Goal: Task Accomplishment & Management: Complete application form

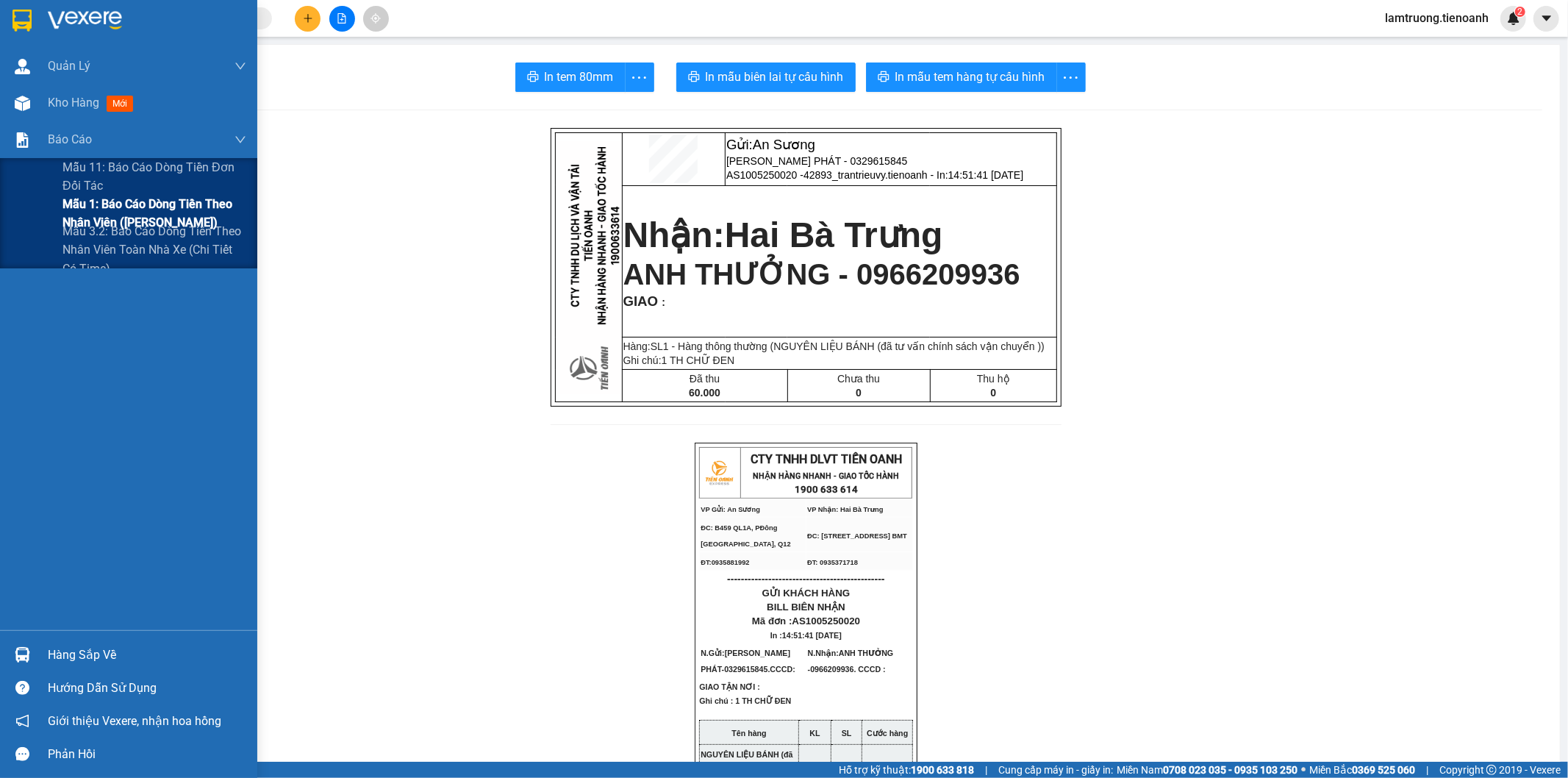
click at [114, 200] on span "Mẫu 1: Báo cáo dòng tiền theo nhân viên ([PERSON_NAME])" at bounding box center [154, 212] width 184 height 36
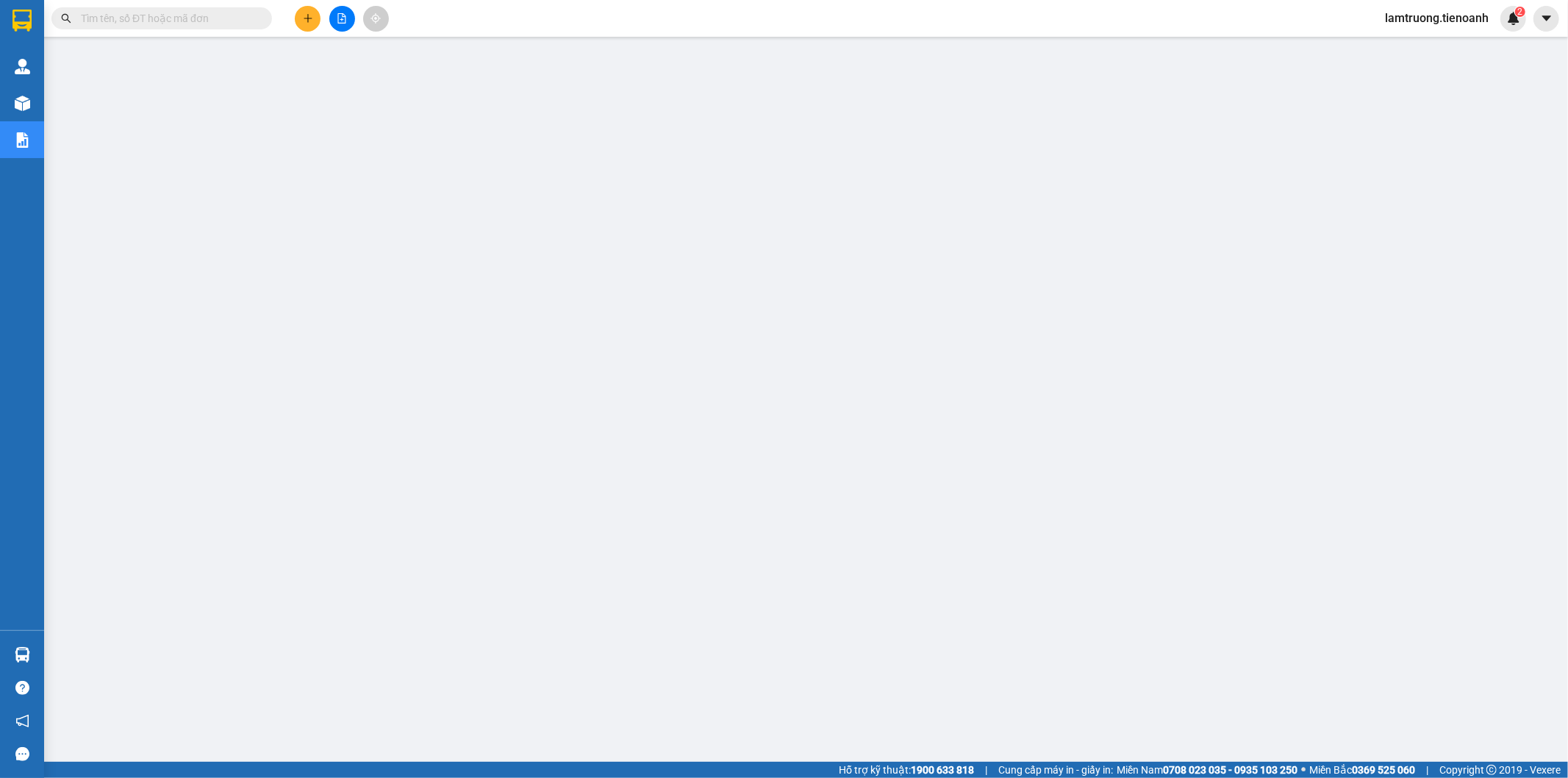
click at [199, 8] on span at bounding box center [162, 19] width 221 height 22
drag, startPoint x: 198, startPoint y: 8, endPoint x: 172, endPoint y: 19, distance: 28.2
click at [197, 8] on span at bounding box center [162, 19] width 221 height 22
click at [172, 19] on input "text" at bounding box center [167, 18] width 174 height 16
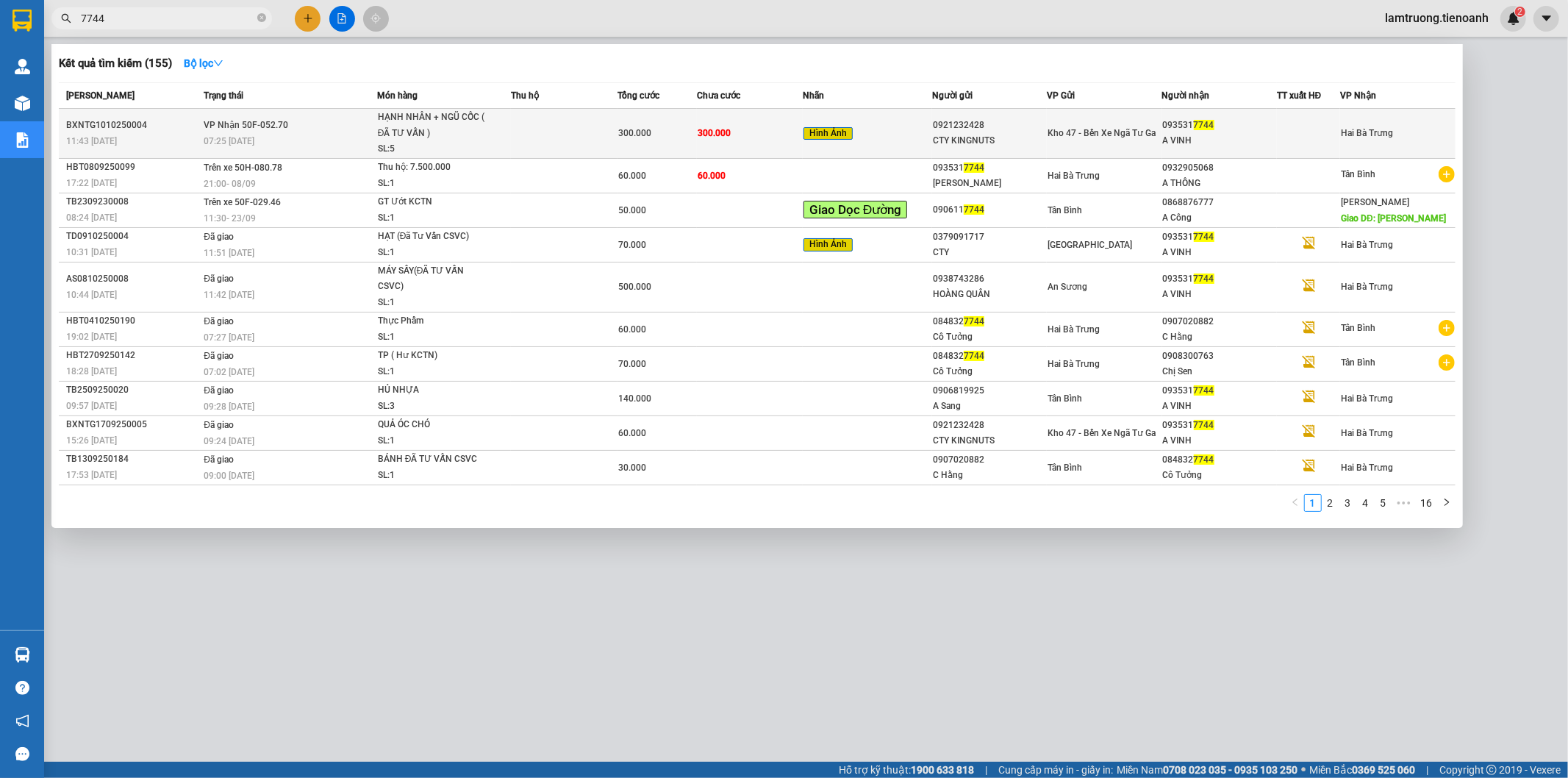
type input "7744"
click at [729, 134] on td "300.000" at bounding box center [749, 133] width 106 height 50
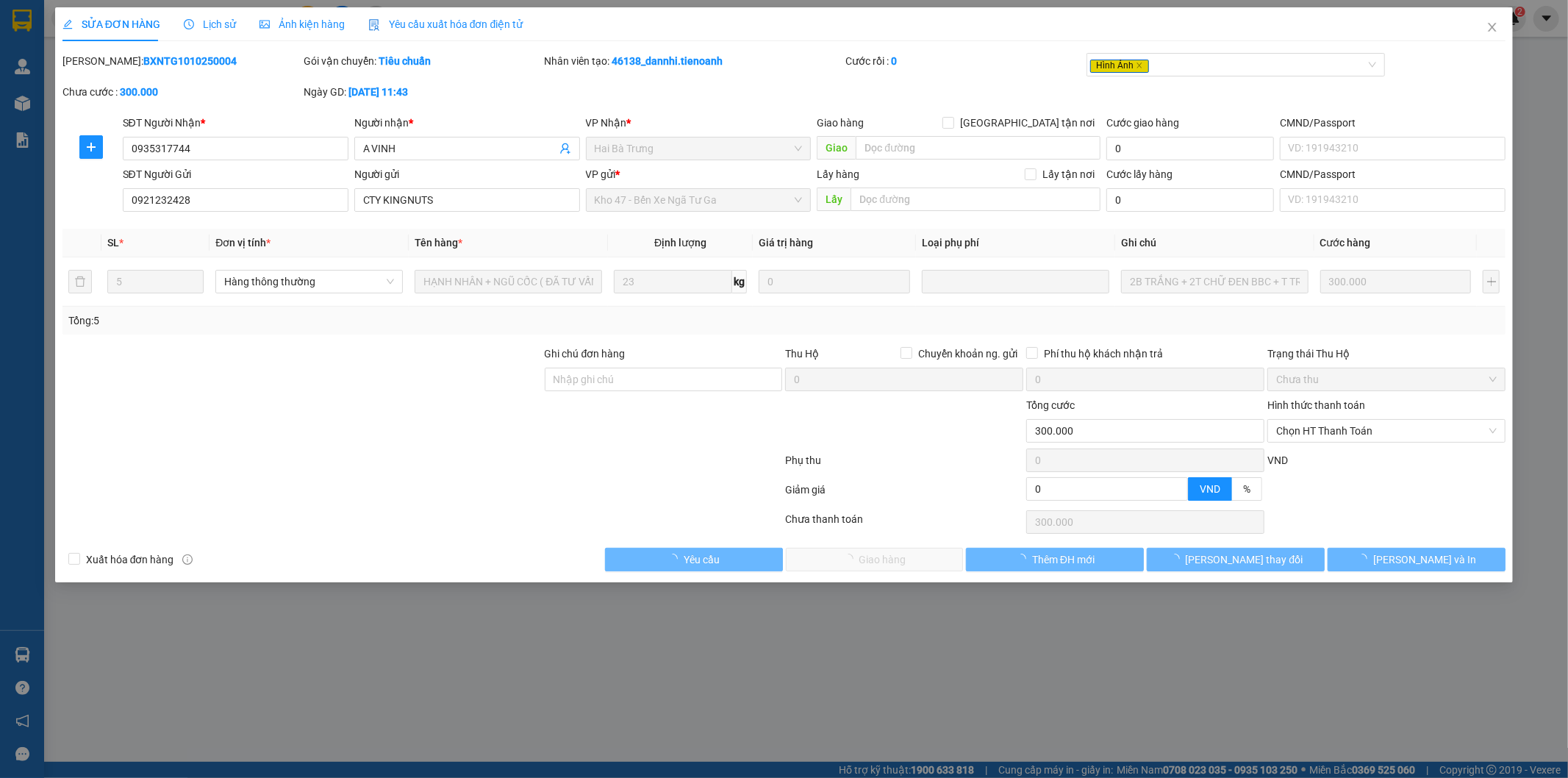
type input "0935317744"
type input "A VINH"
type input "0921232428"
type input "CTY KINGNUTS"
type input "0"
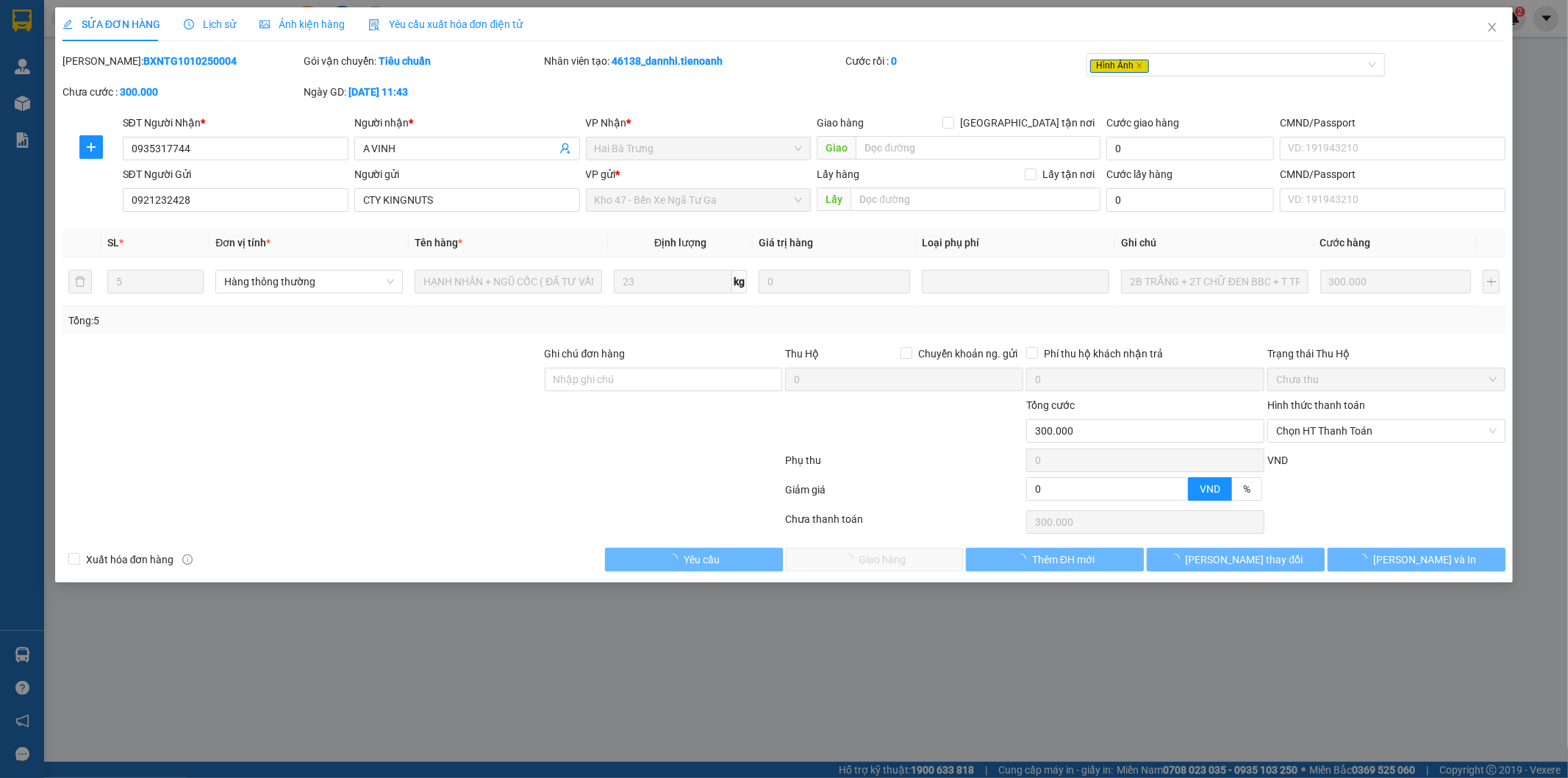
type input "300.000"
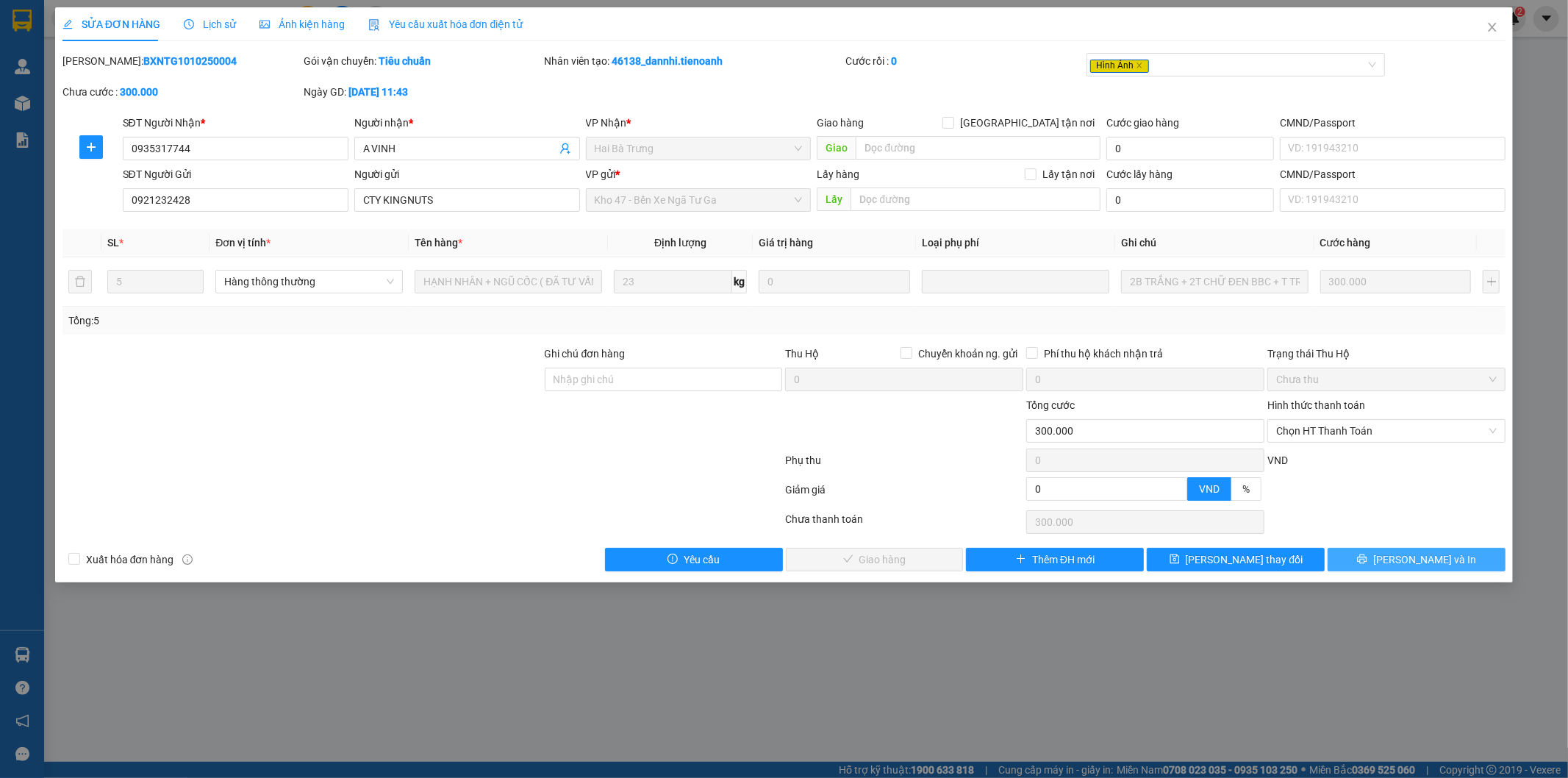
click at [1407, 548] on button "Lưu và In" at bounding box center [1417, 559] width 178 height 23
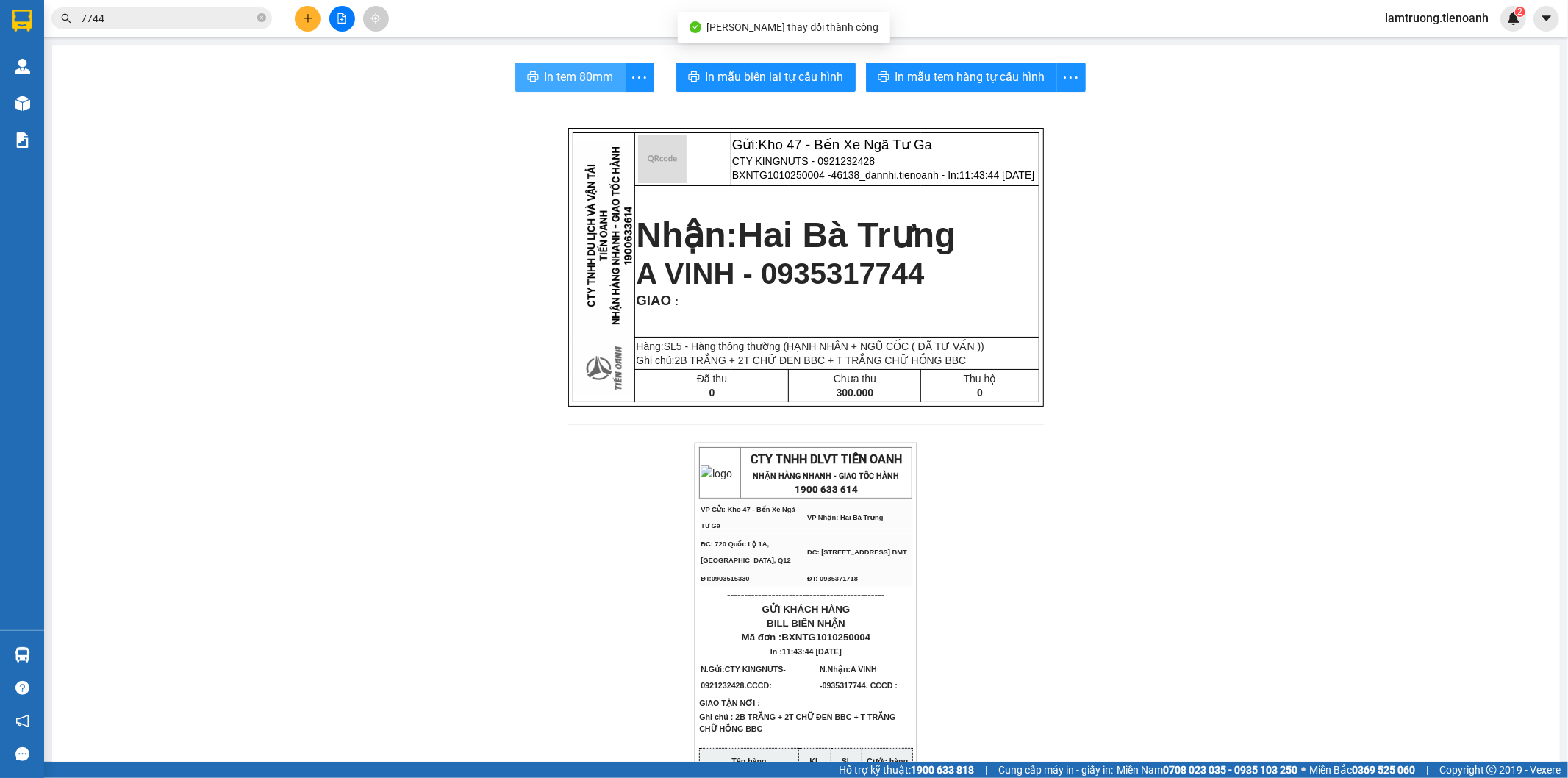
click at [534, 74] on button "In tem 80mm" at bounding box center [570, 77] width 110 height 29
click at [180, 17] on input "7744" at bounding box center [167, 18] width 174 height 16
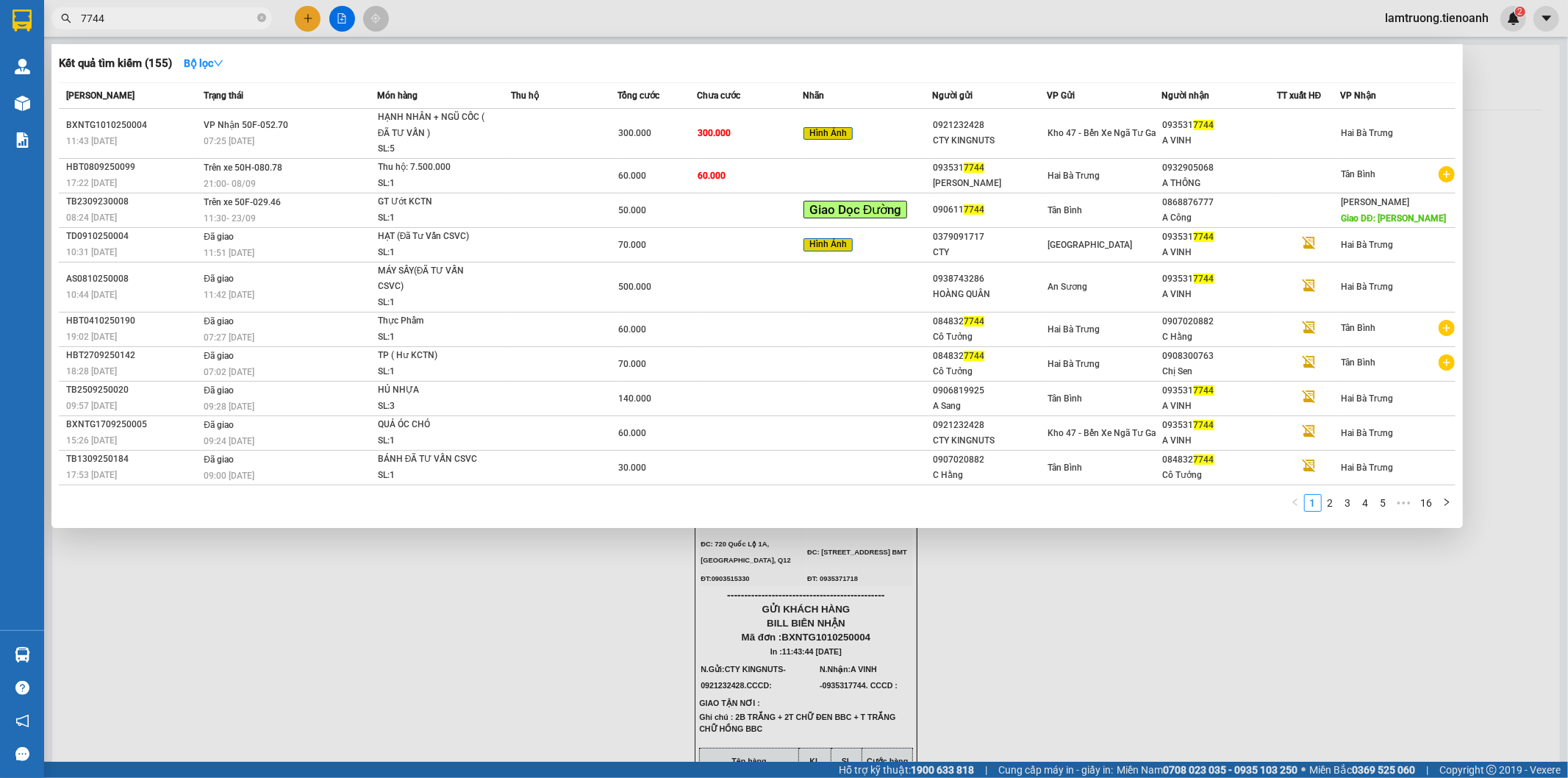
click at [180, 17] on input "7744" at bounding box center [167, 18] width 174 height 16
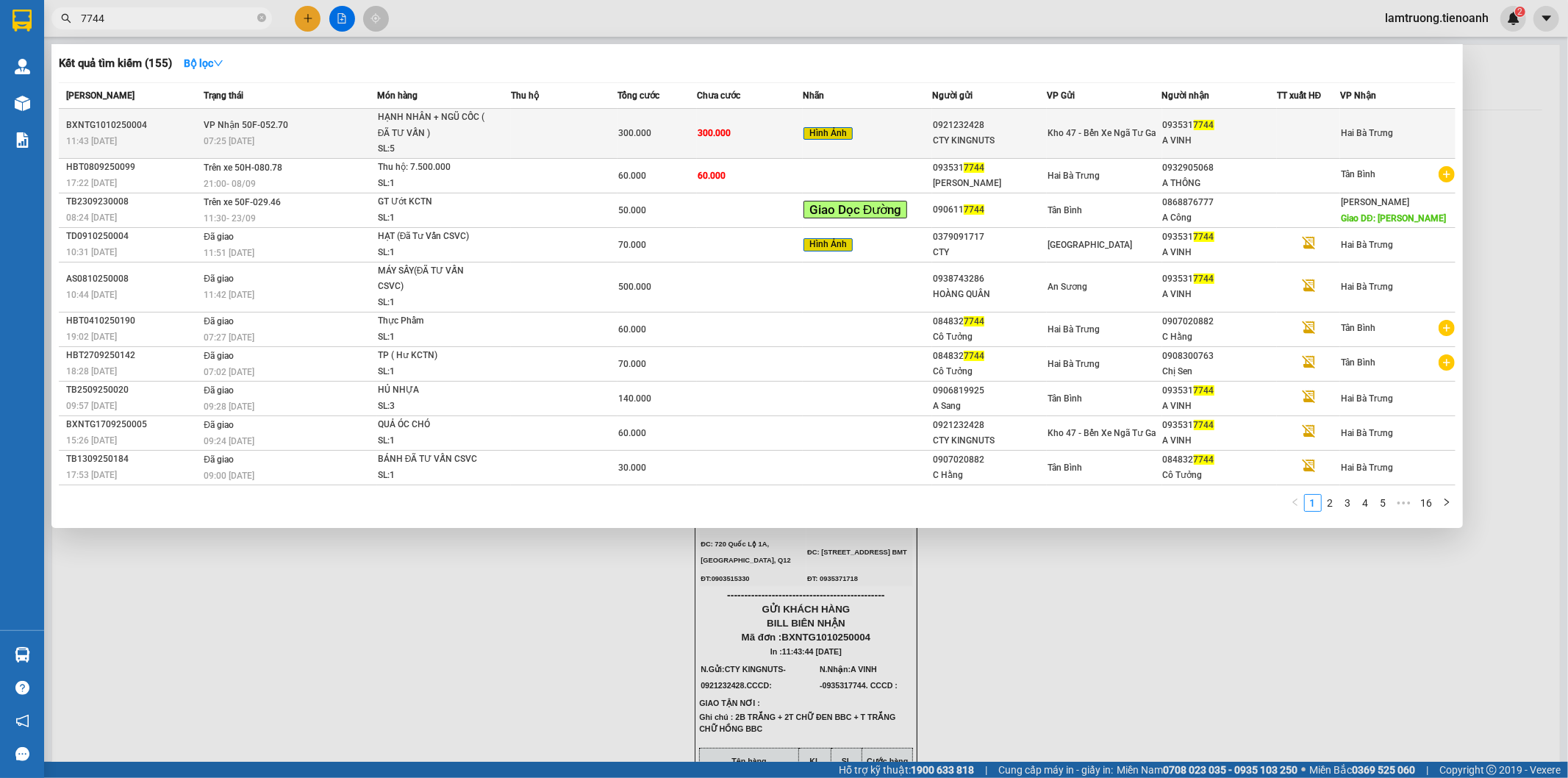
click at [638, 156] on td "300.000" at bounding box center [656, 133] width 79 height 50
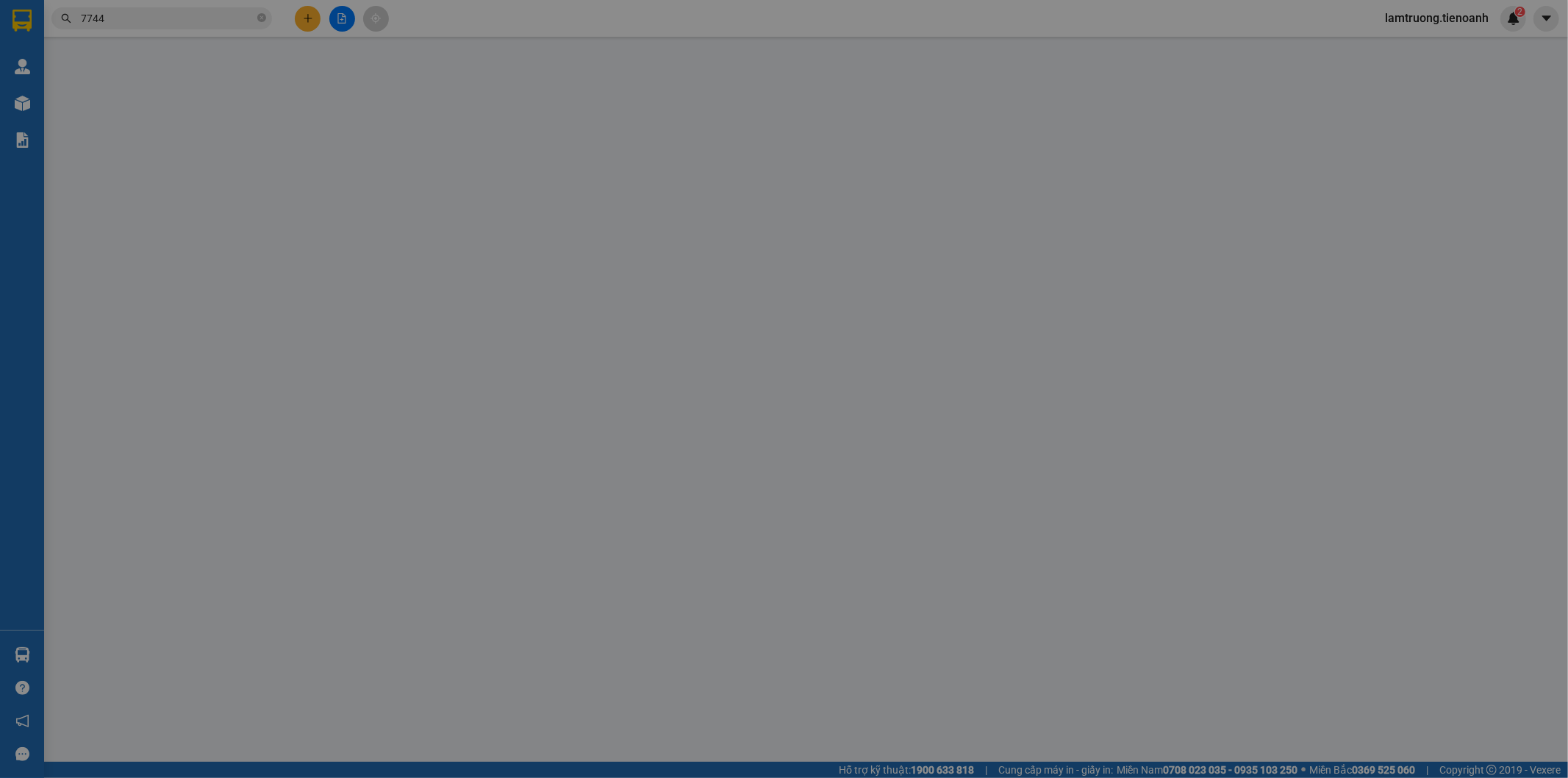
type input "0935317744"
type input "A VINH"
type input "0921232428"
type input "CTY KINGNUTS"
type input "0"
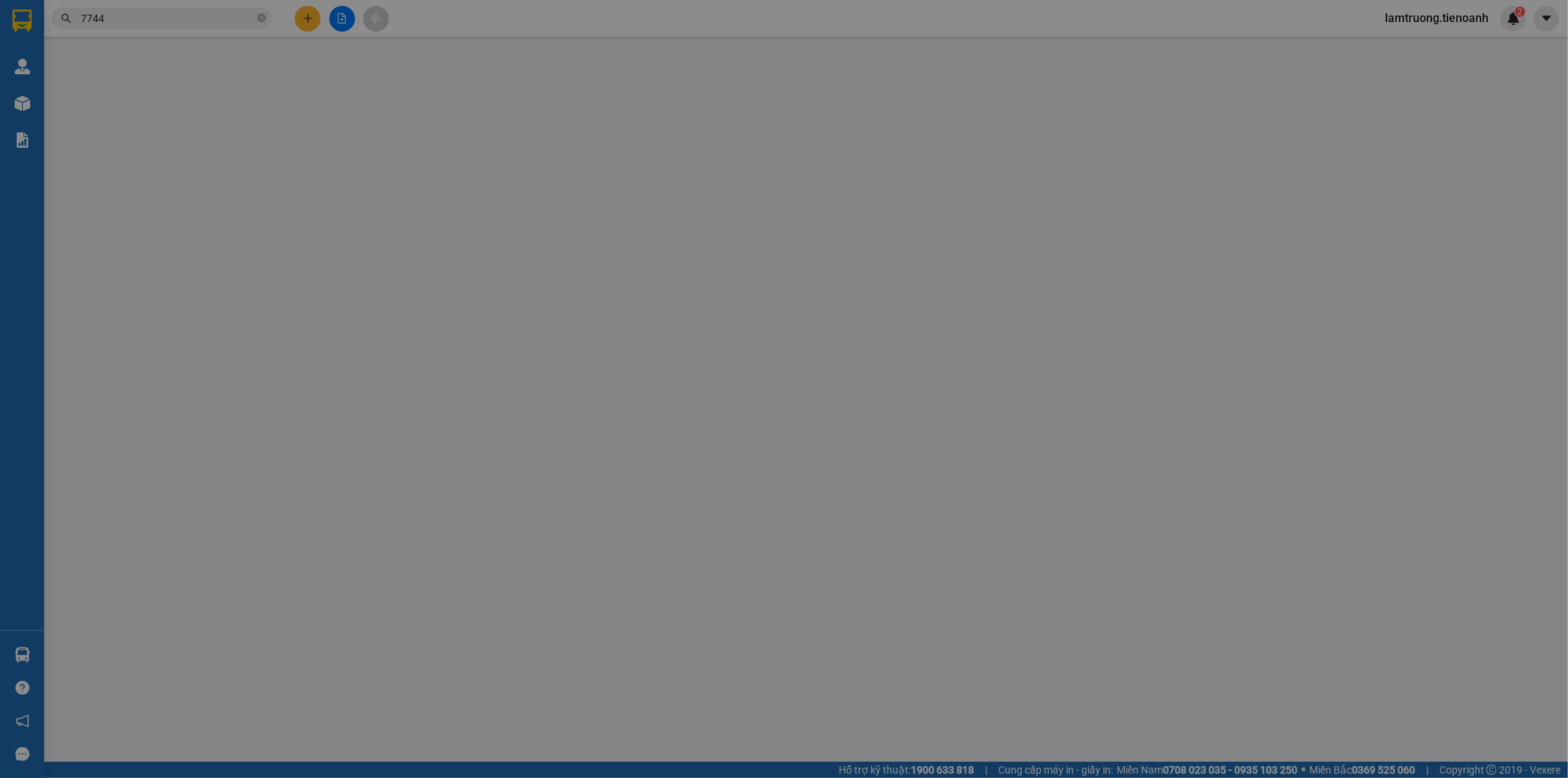
type input "300.000"
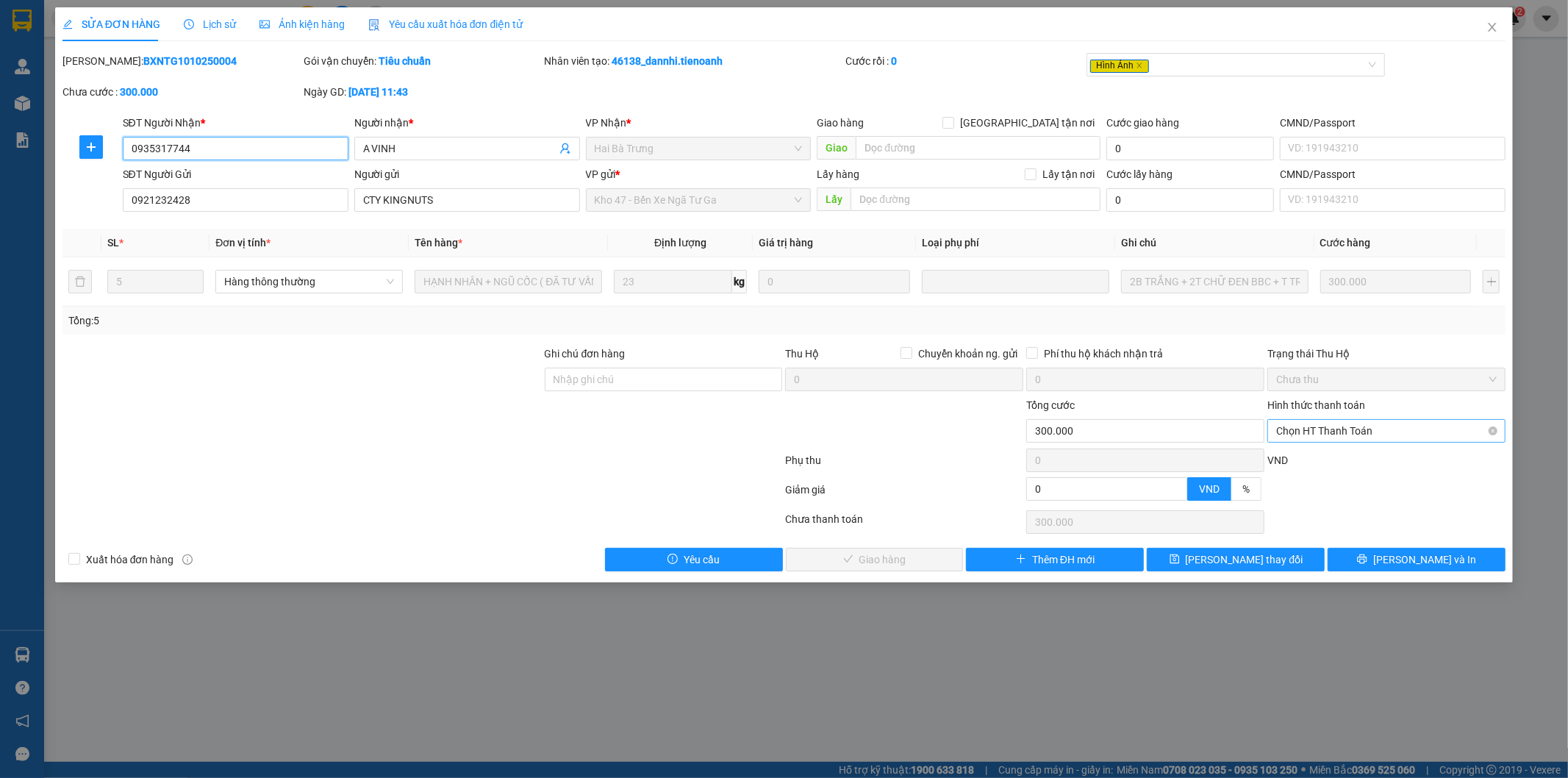
click at [1345, 428] on span "Chọn HT Thanh Toán" at bounding box center [1387, 431] width 221 height 22
click at [1333, 454] on div "Tại văn phòng" at bounding box center [1387, 459] width 221 height 16
type input "0"
click at [941, 558] on button "Lưu và Giao hàng" at bounding box center [874, 559] width 178 height 23
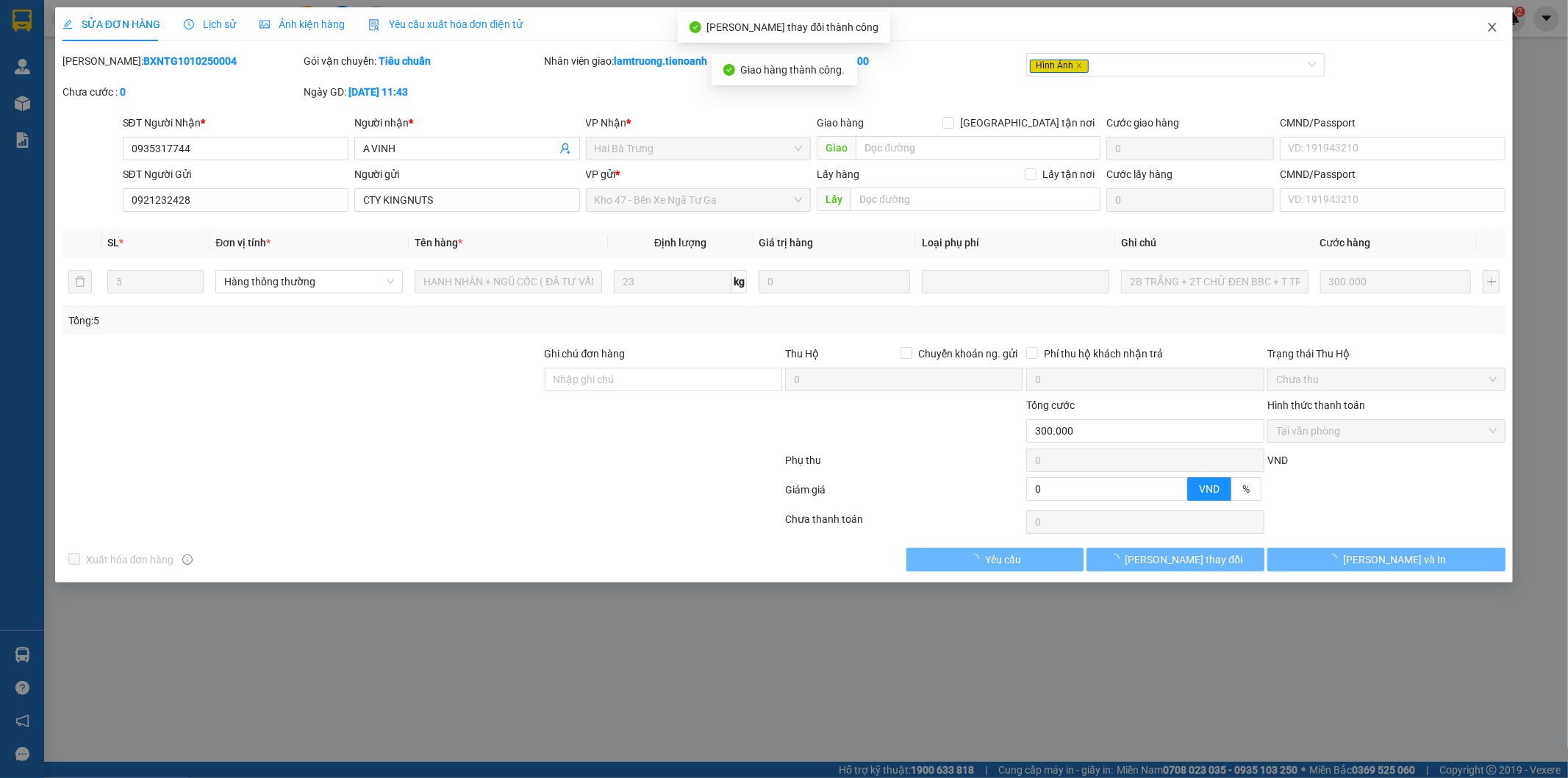
drag, startPoint x: 1496, startPoint y: 29, endPoint x: 1486, endPoint y: 28, distance: 10.0
click at [1486, 28] on span "Close" at bounding box center [1492, 28] width 41 height 41
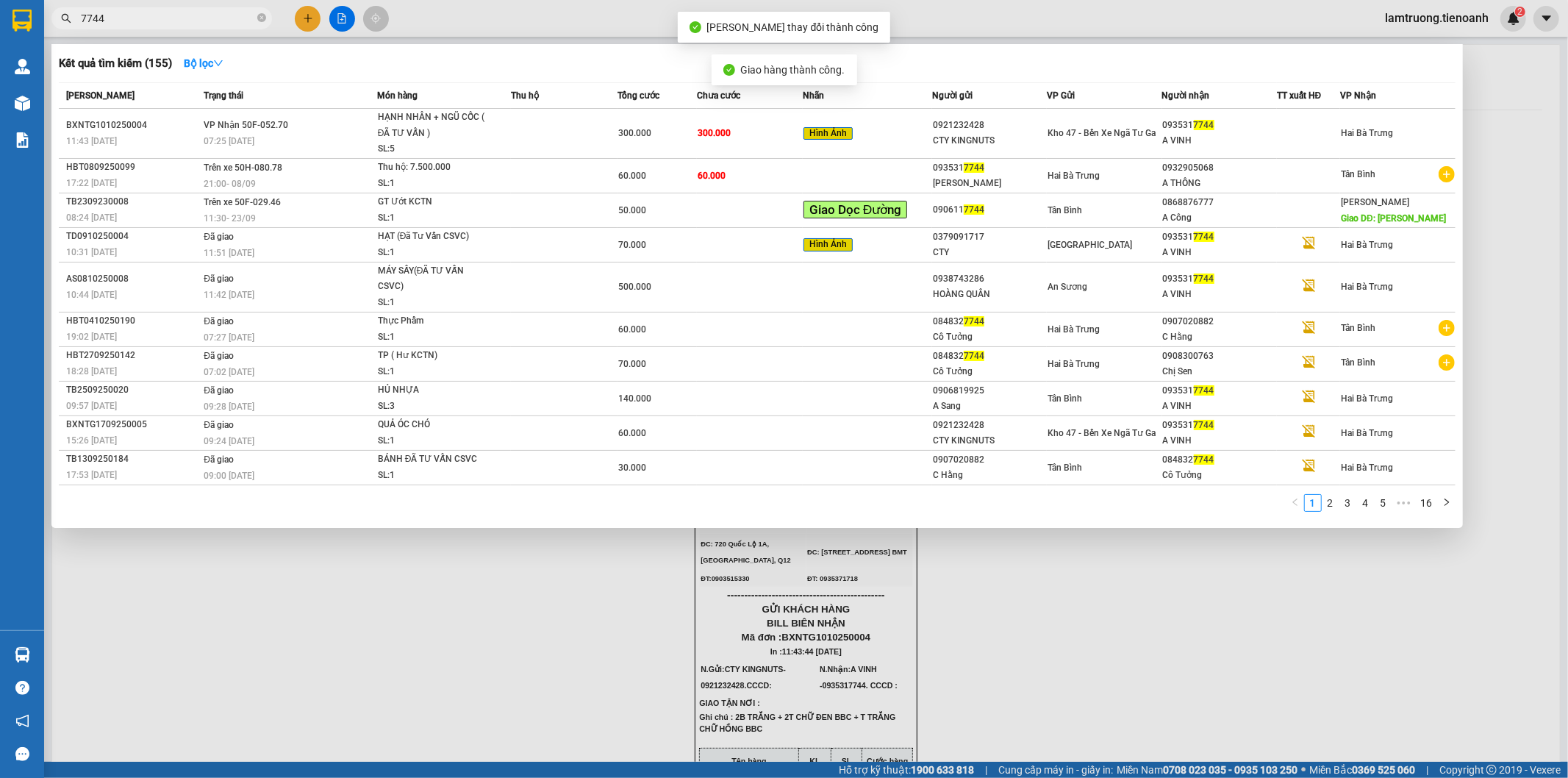
click at [171, 19] on input "7744" at bounding box center [167, 18] width 174 height 16
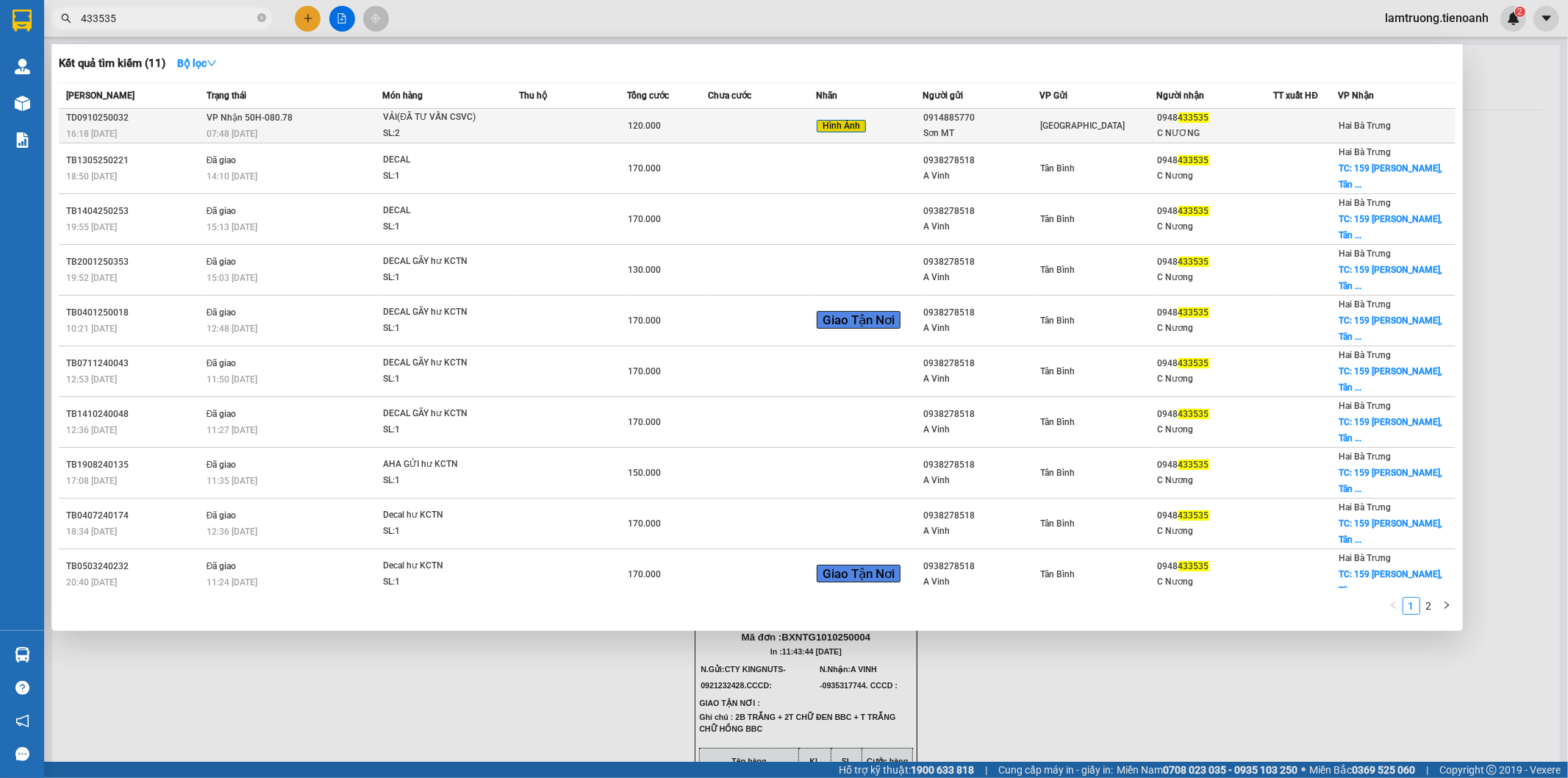
type input "433535"
click at [689, 129] on div "120.000" at bounding box center [667, 125] width 79 height 16
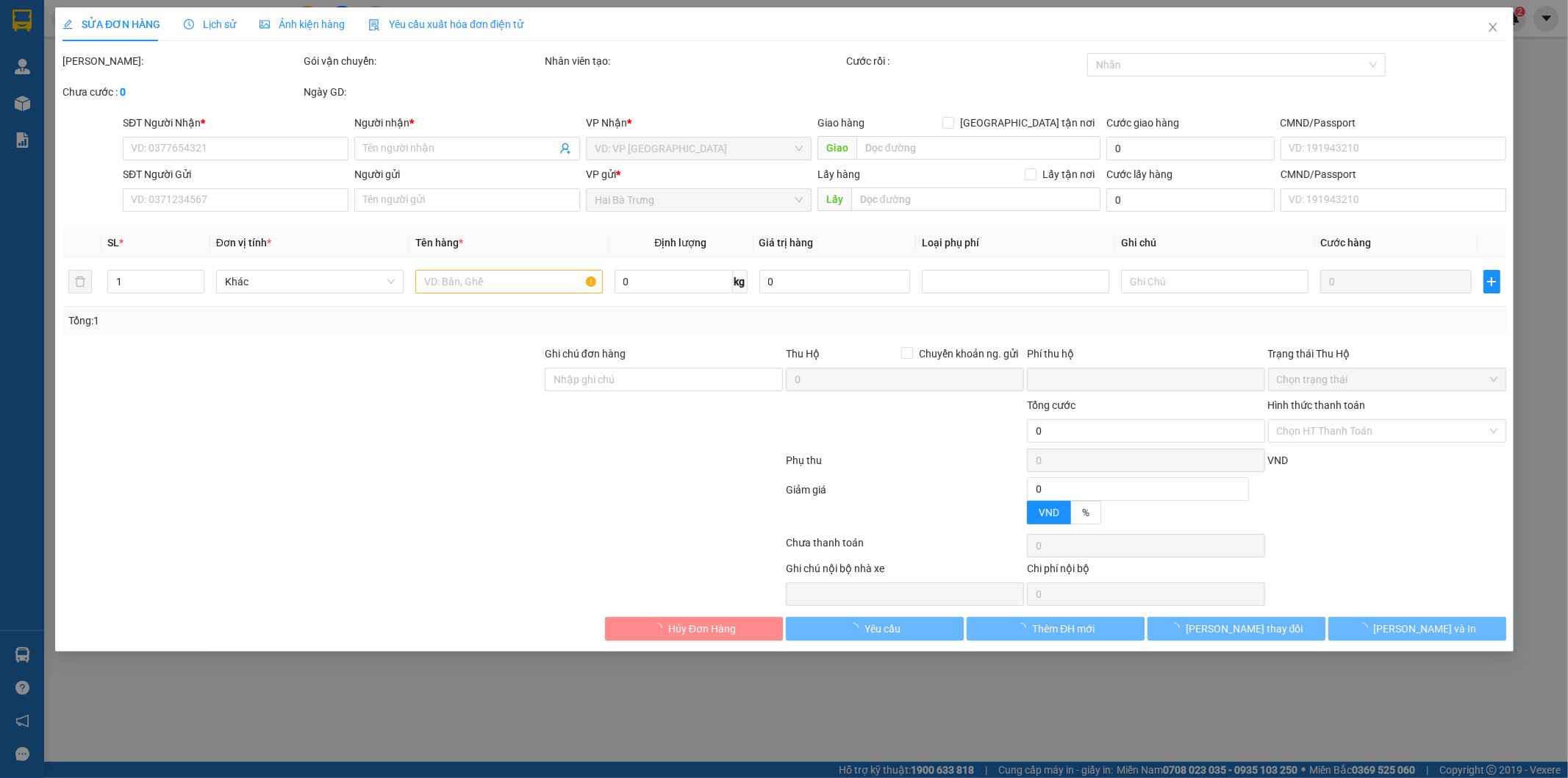
type input "0948433535"
type input "C NƯƠNG"
type input "0914885770"
type input "Sơn MT"
type input "0"
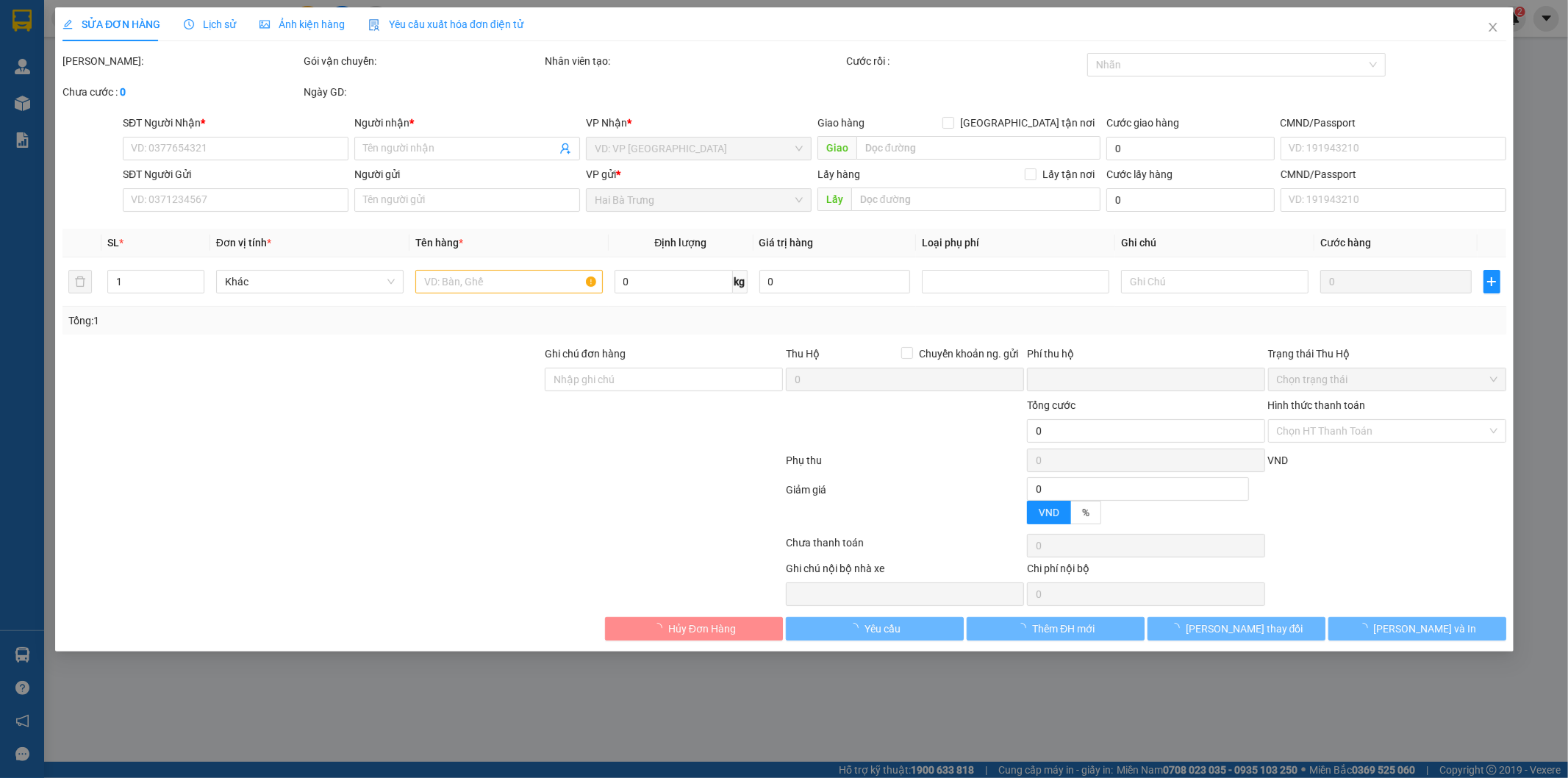
type input "120.000"
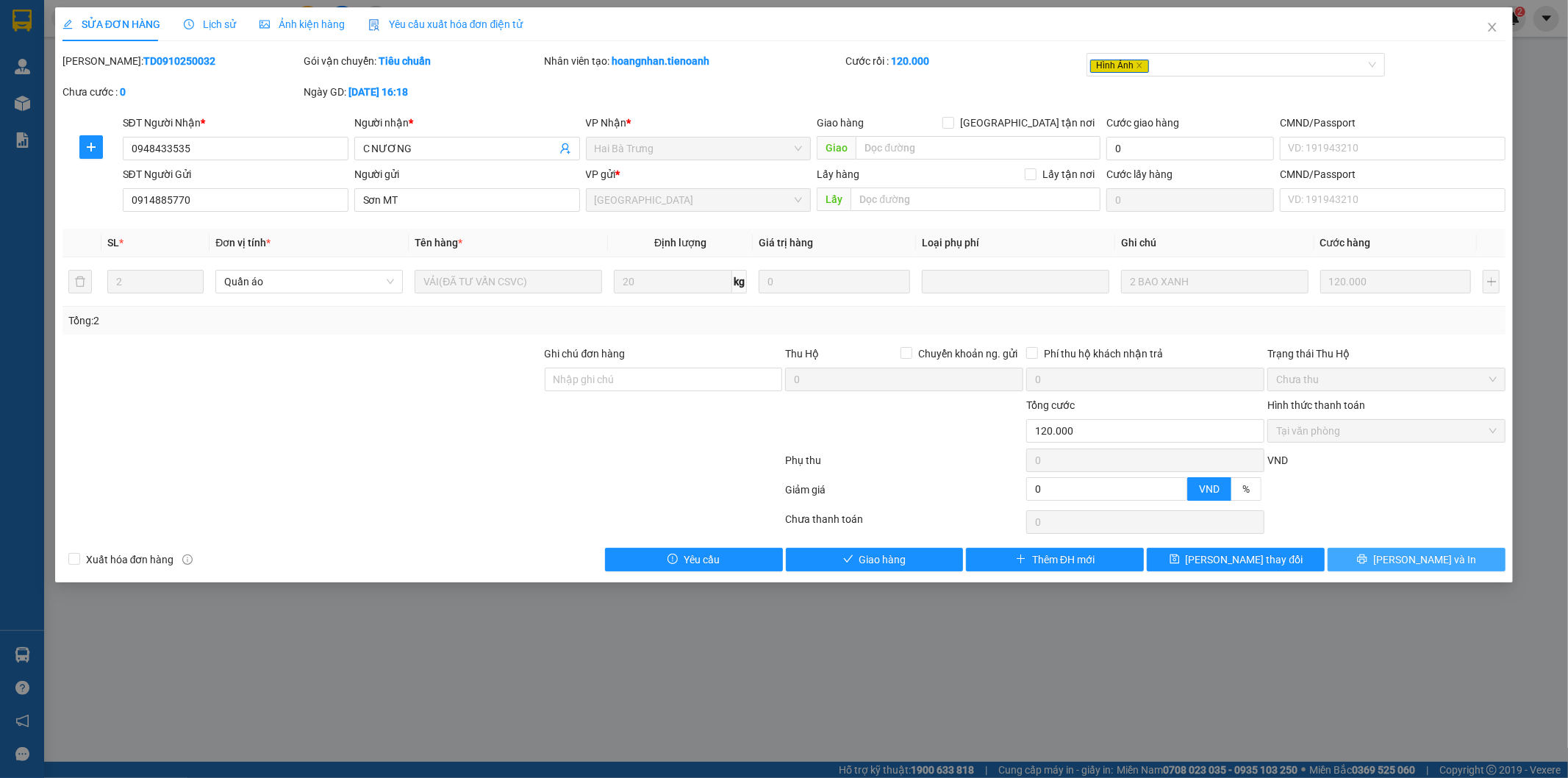
click at [1418, 565] on span "Lưu và In" at bounding box center [1424, 559] width 103 height 16
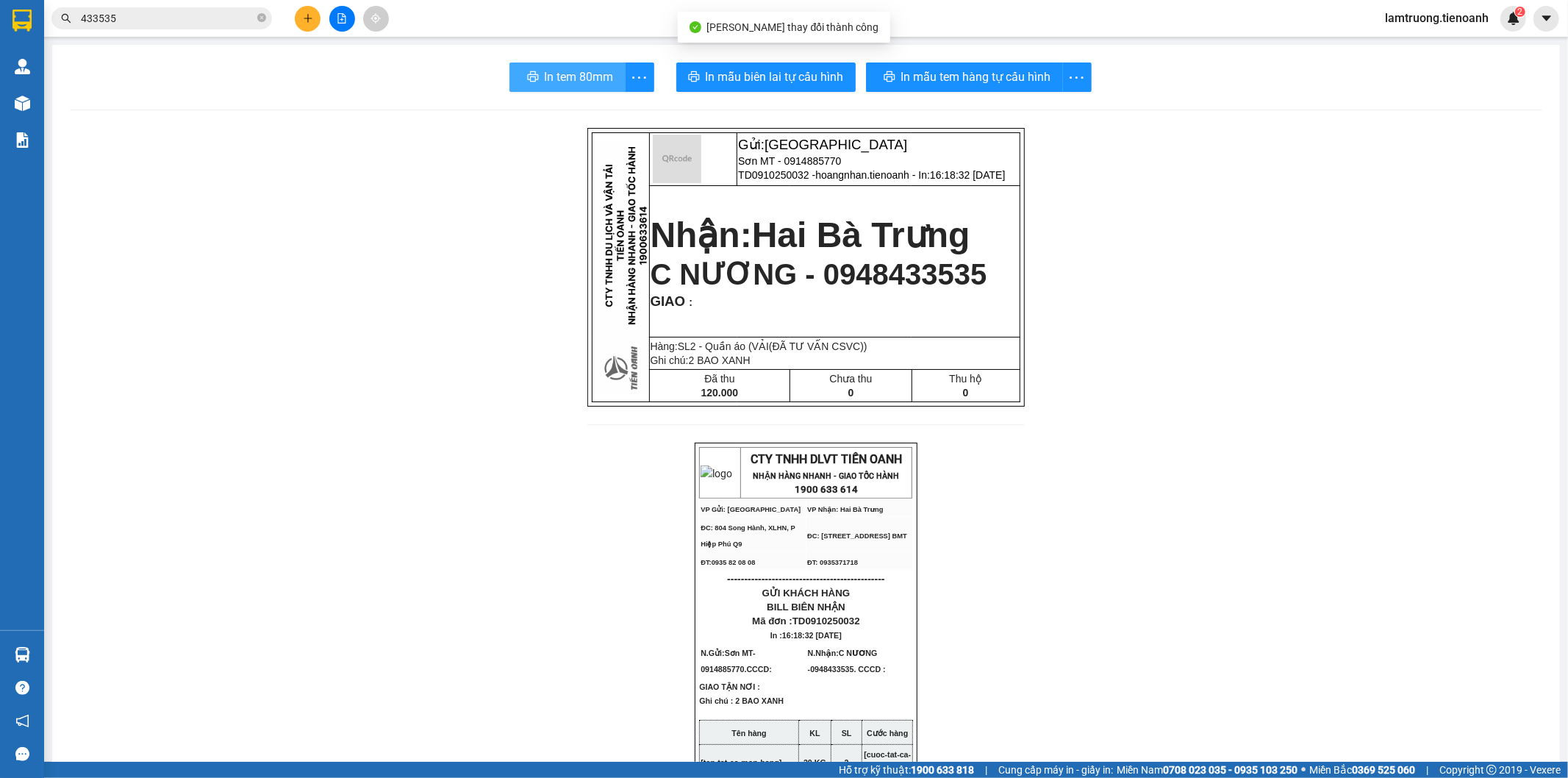
click at [534, 79] on button "In tem 80mm" at bounding box center [568, 77] width 116 height 29
click at [221, 19] on input "433535" at bounding box center [167, 18] width 174 height 16
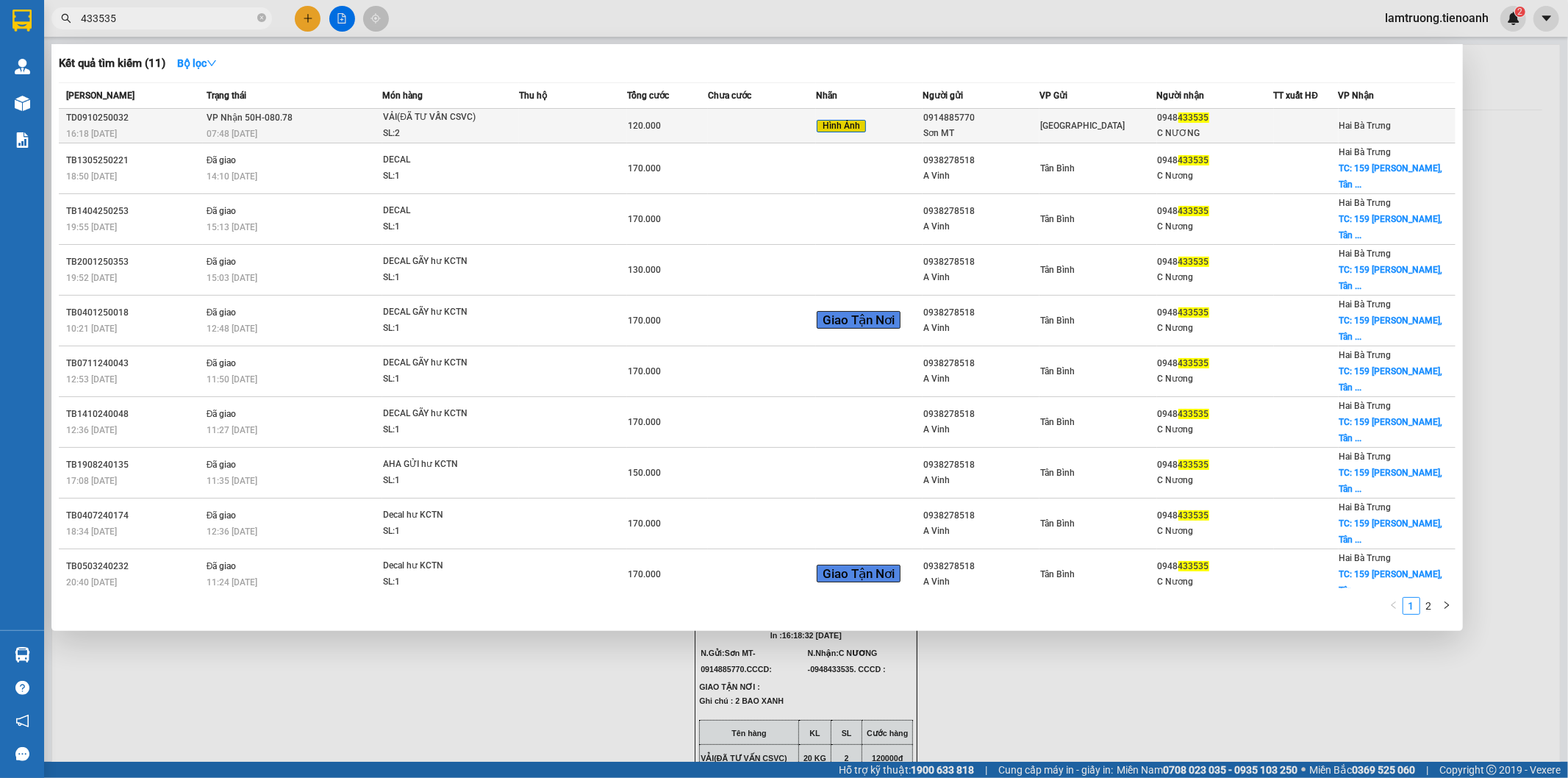
click at [557, 122] on td at bounding box center [573, 125] width 108 height 35
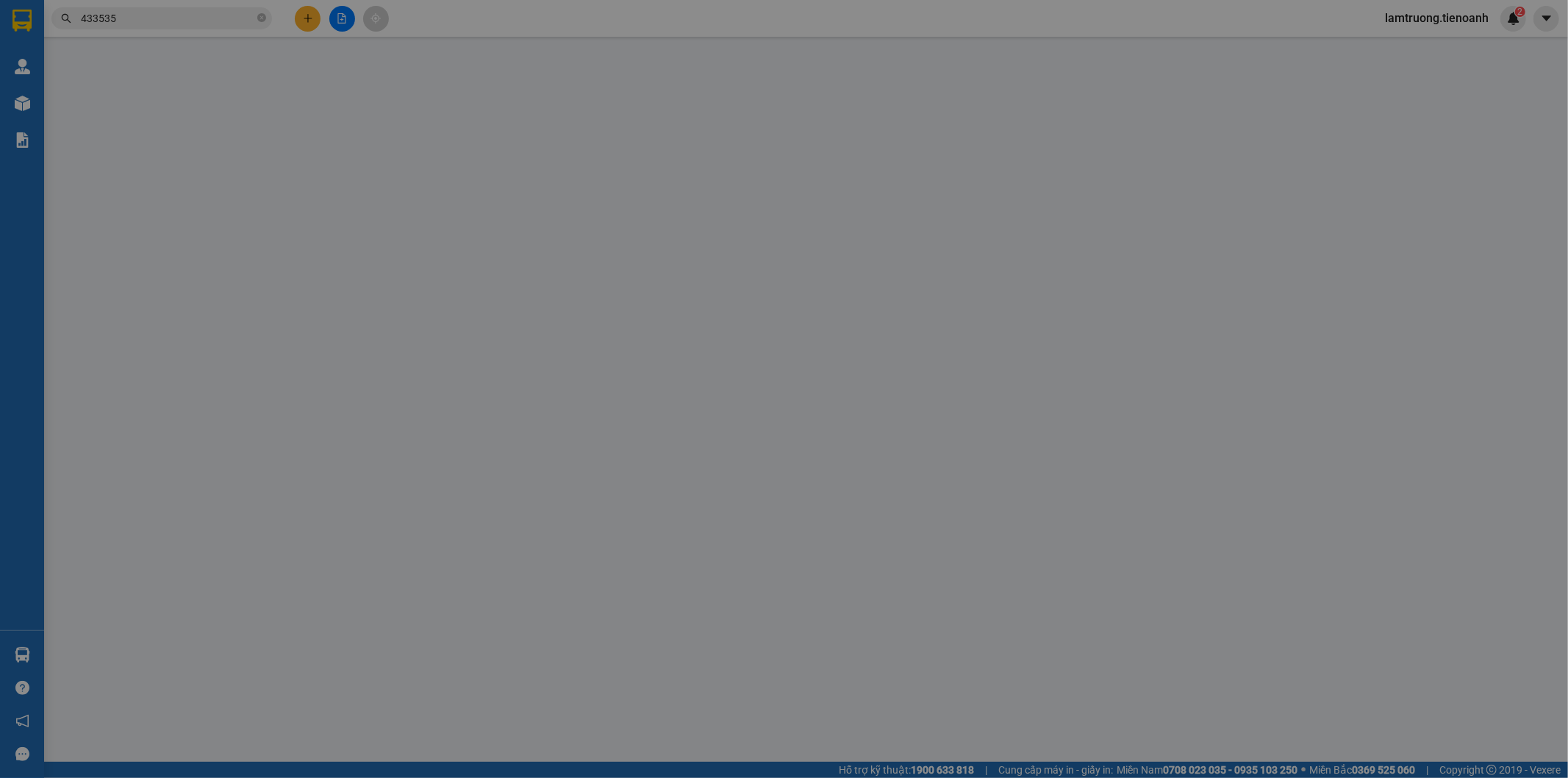
type input "0948433535"
type input "C NƯƠNG"
type input "0914885770"
type input "Sơn MT"
type input "0"
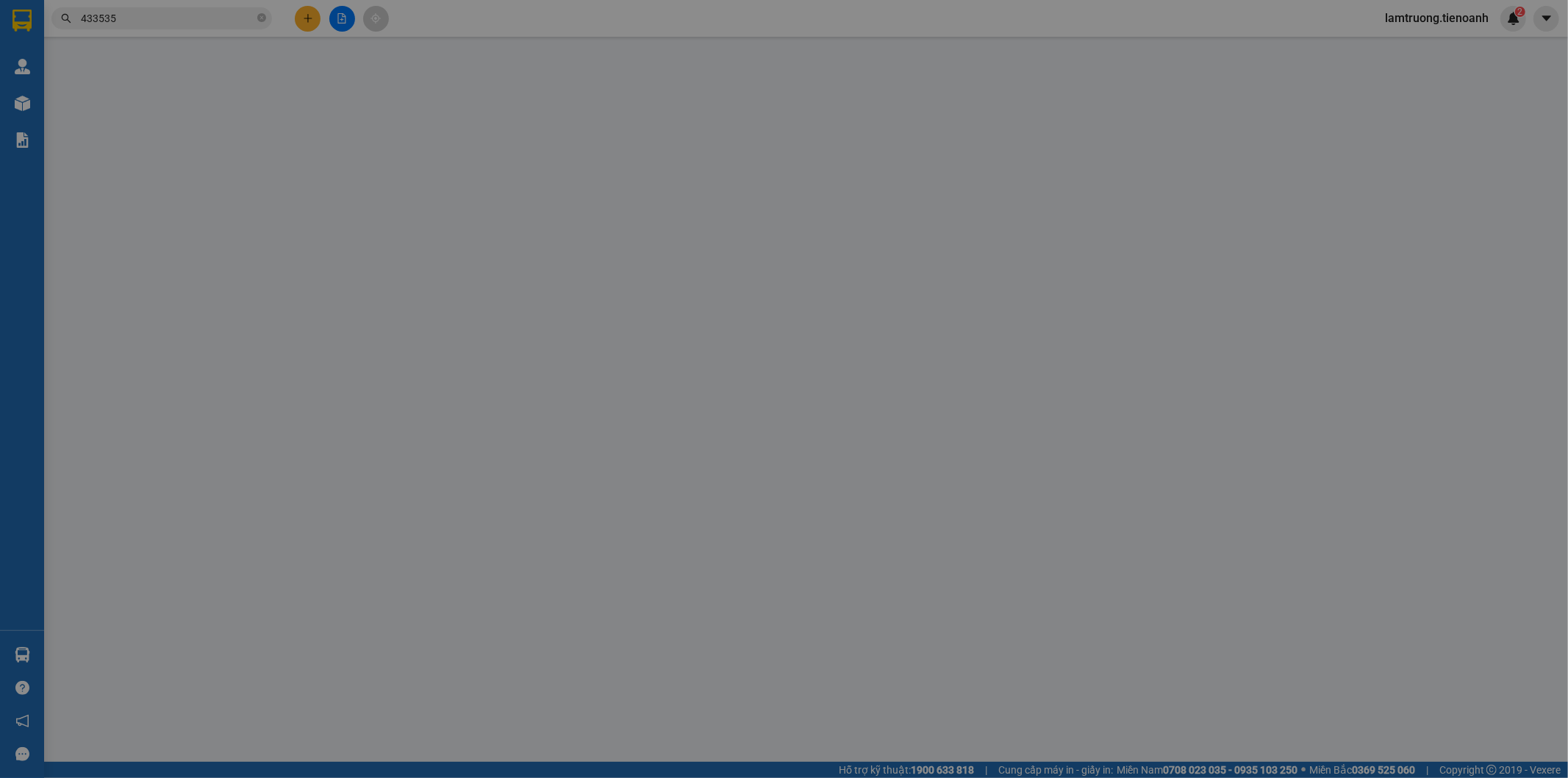
type input "120.000"
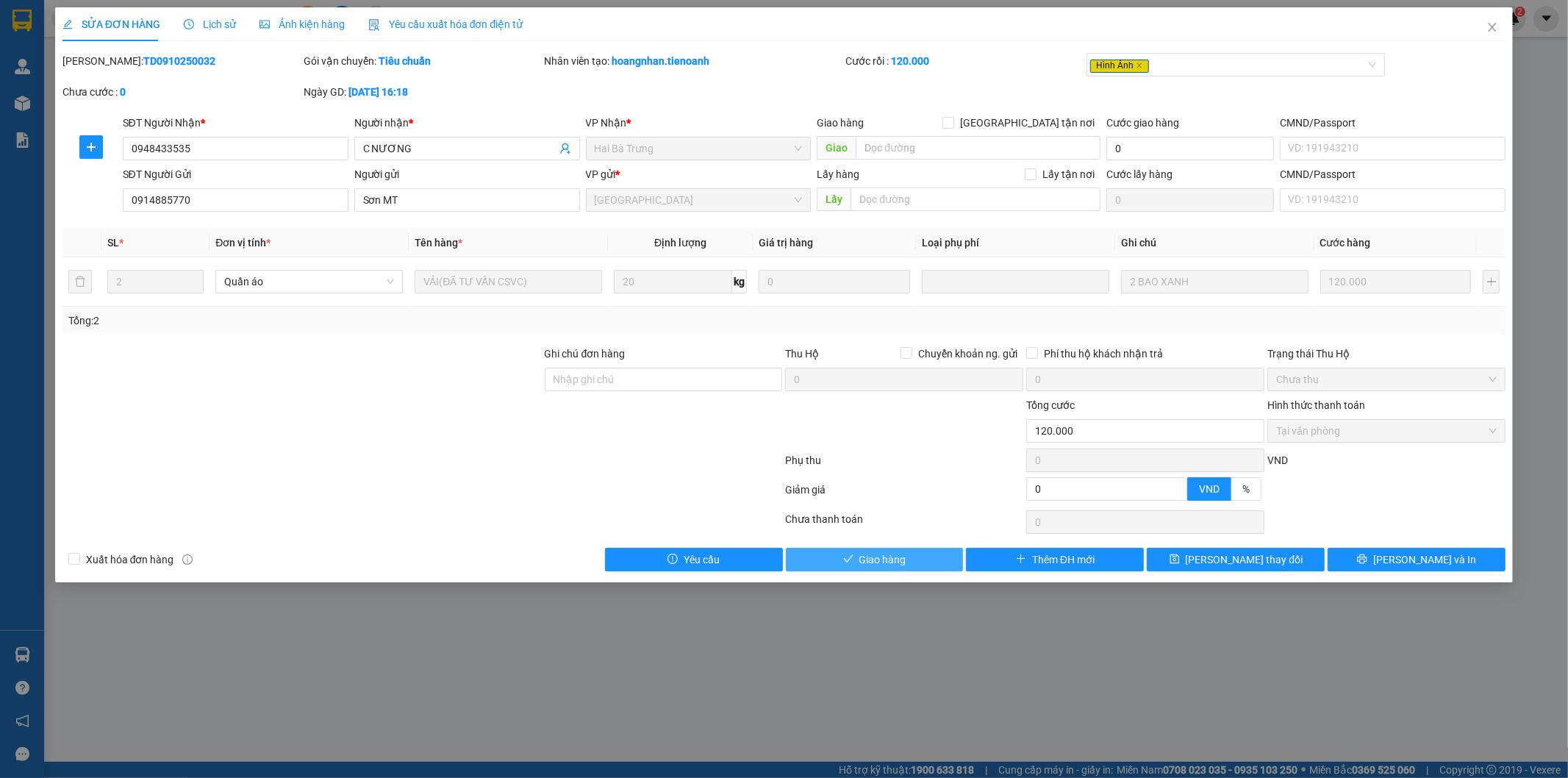
click at [871, 564] on span "Giao hàng" at bounding box center [883, 559] width 47 height 16
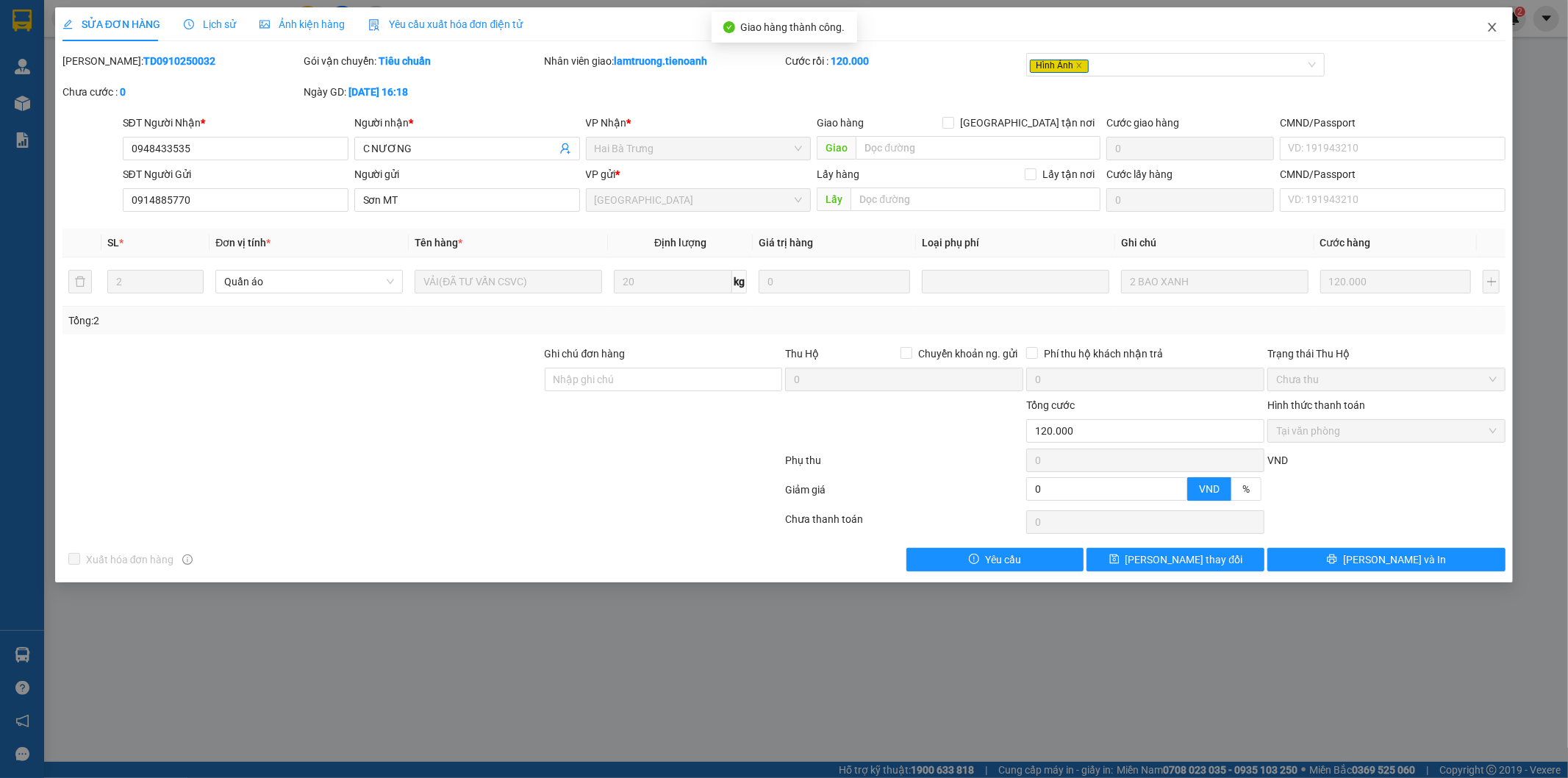
click at [1490, 19] on span "Close" at bounding box center [1492, 28] width 41 height 41
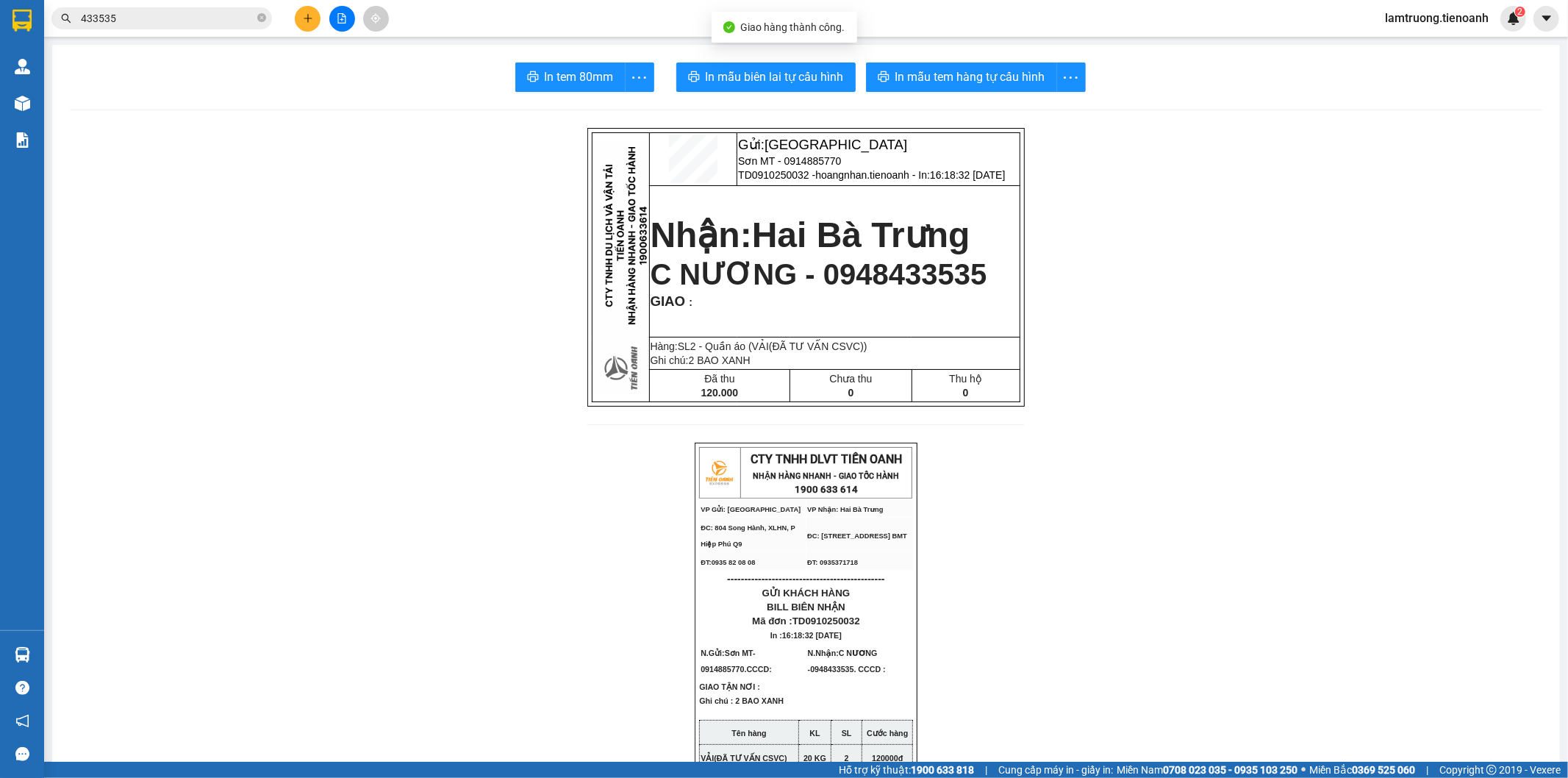
click at [1435, 12] on span "lamtruong.tienoanh" at bounding box center [1436, 18] width 127 height 19
click at [1428, 46] on span "Đăng xuất" at bounding box center [1443, 45] width 97 height 16
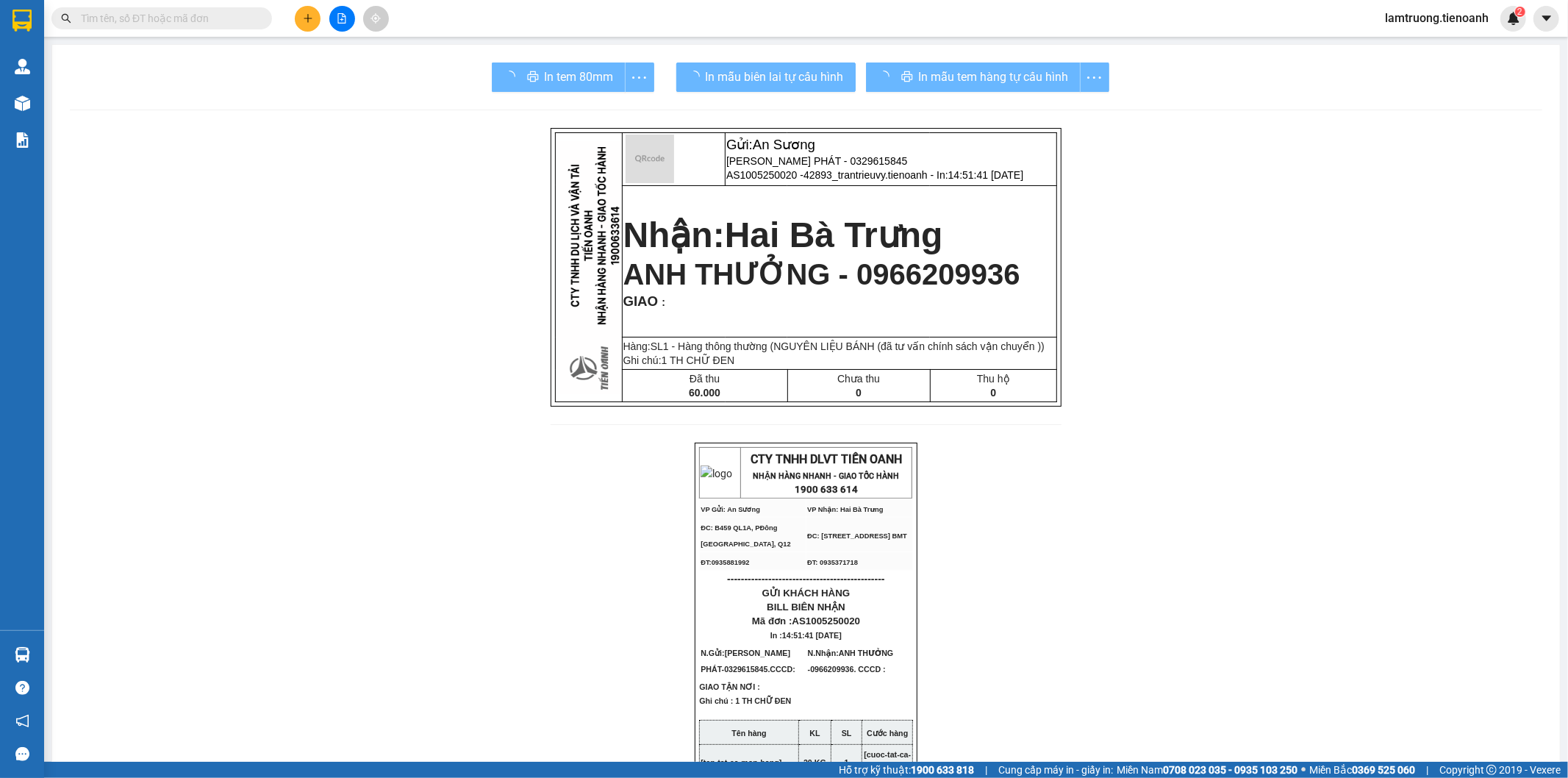
click at [208, 23] on input "text" at bounding box center [167, 18] width 174 height 16
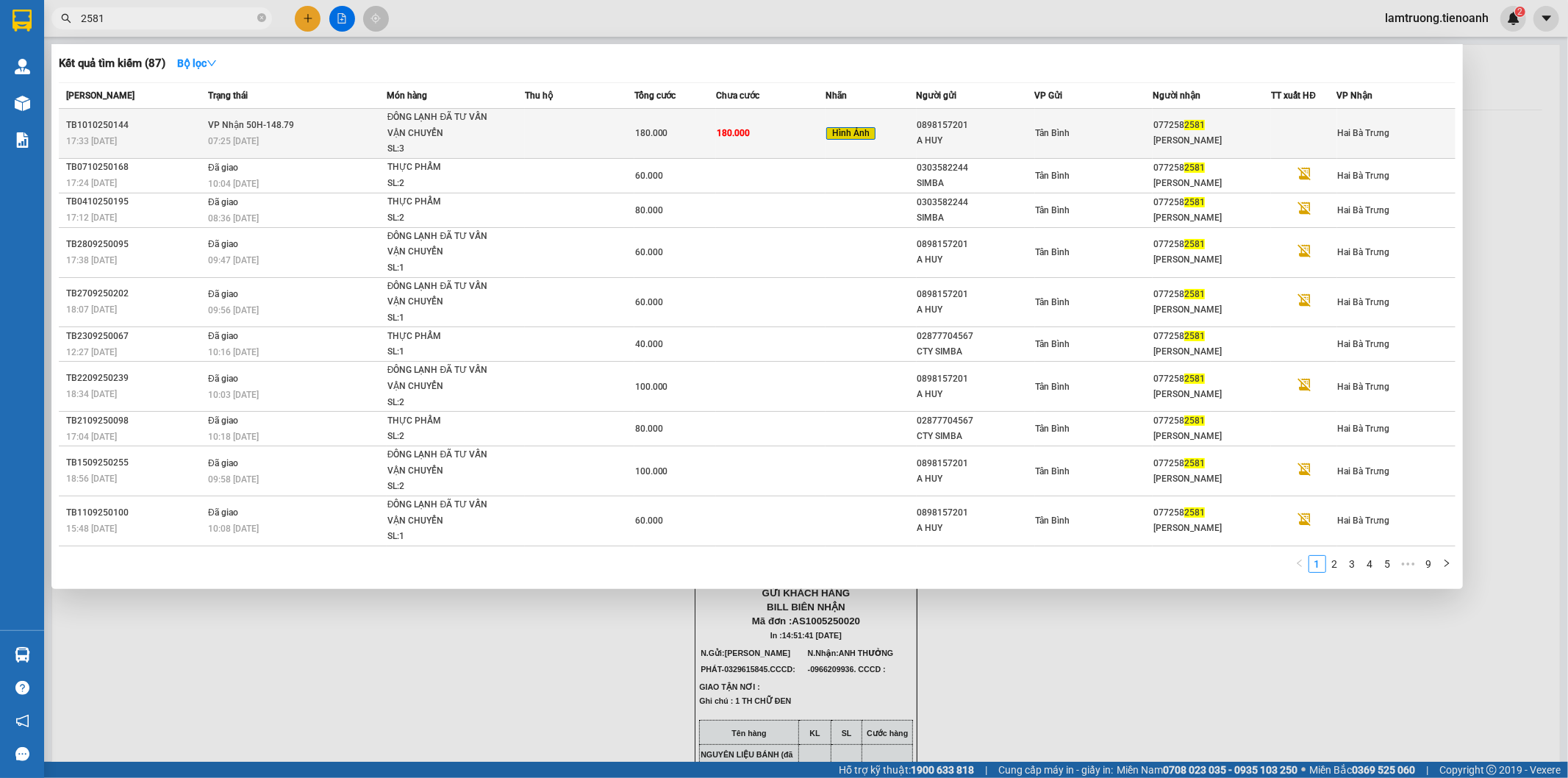
type input "2581"
click at [1014, 131] on div "0898157201" at bounding box center [975, 125] width 117 height 16
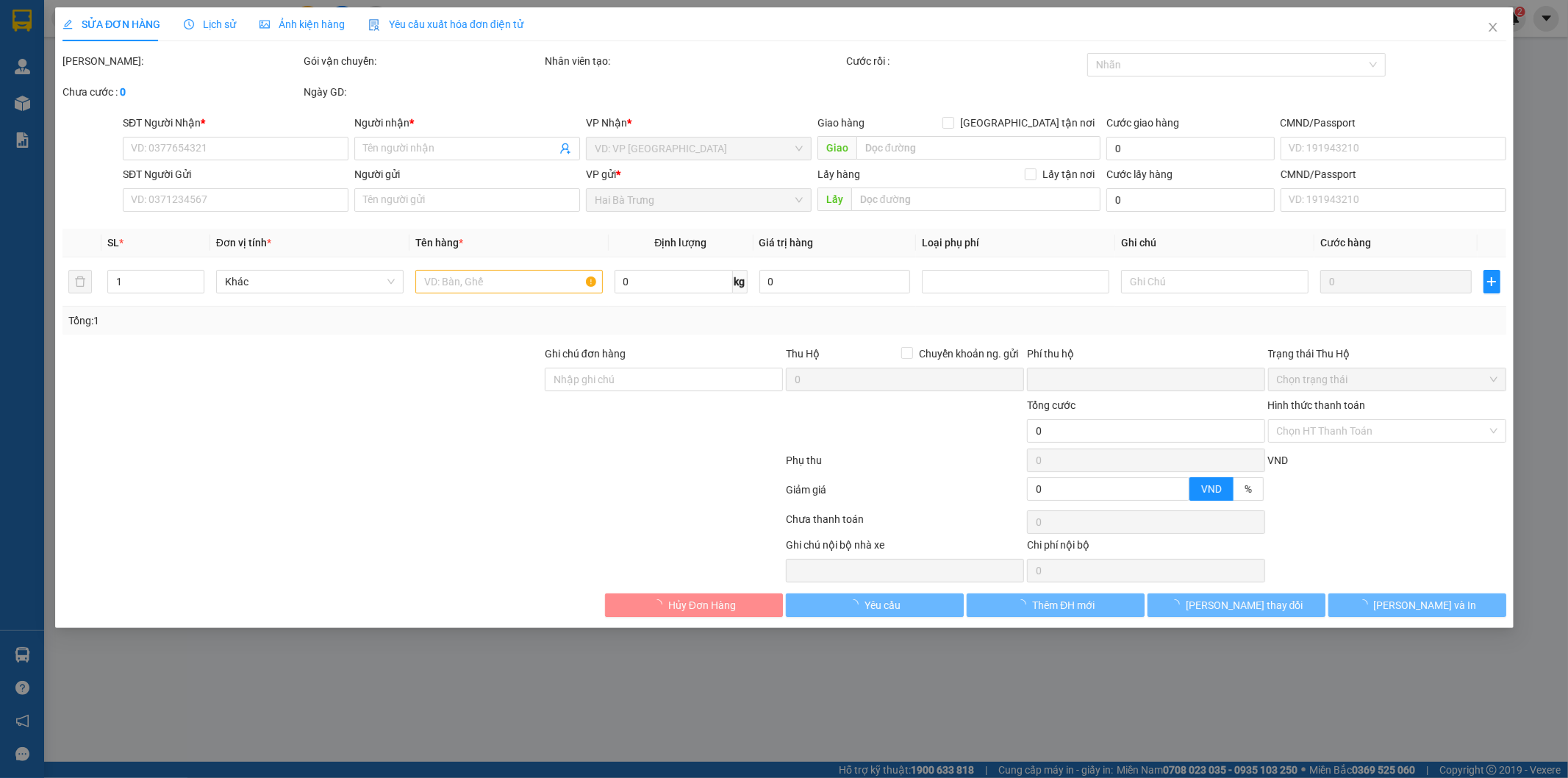
type input "0772582581"
type input "UNARI SHUSHI"
type input "0898157201"
type input "A HUY"
type input "0"
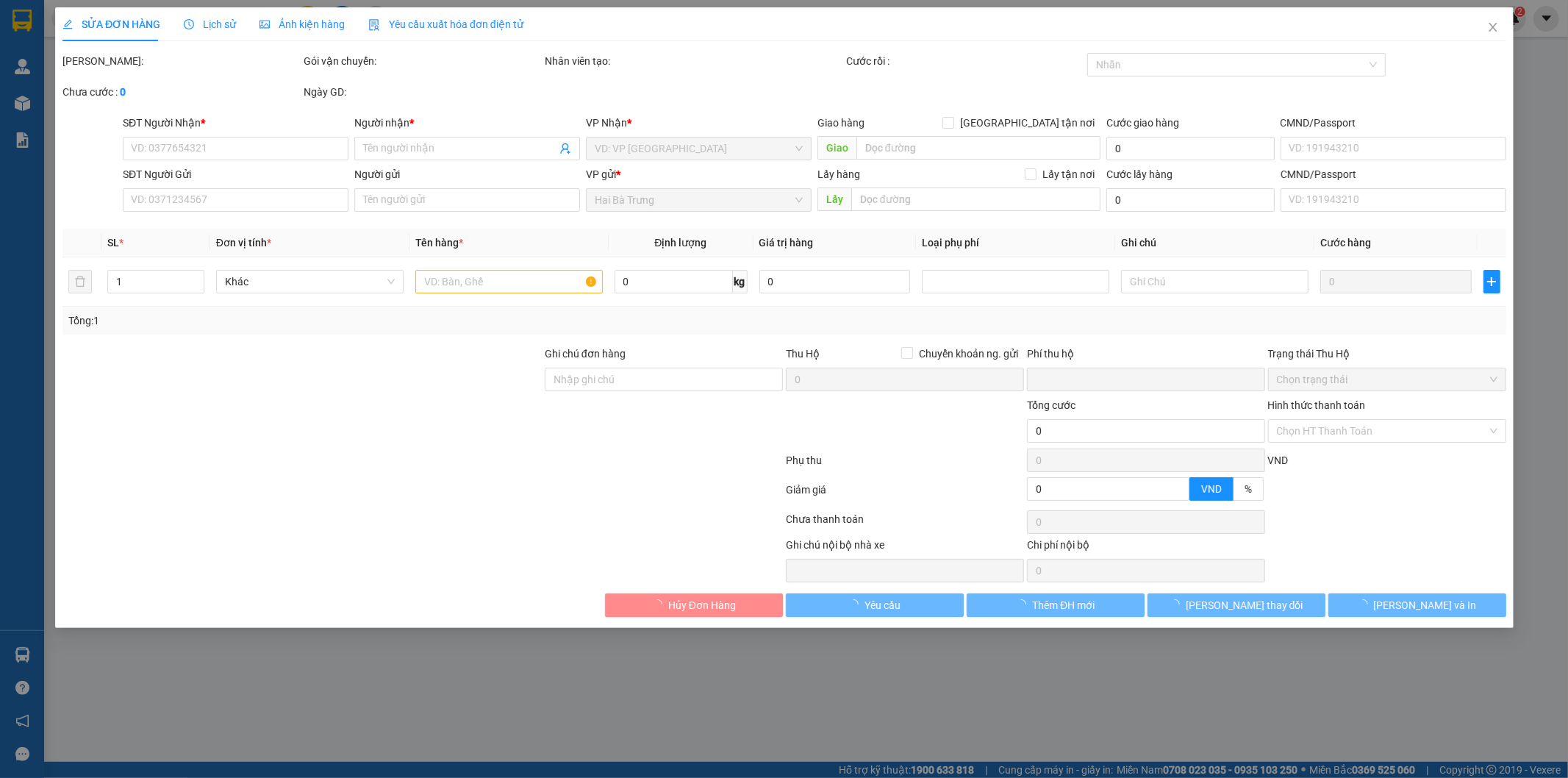
type input "180.000"
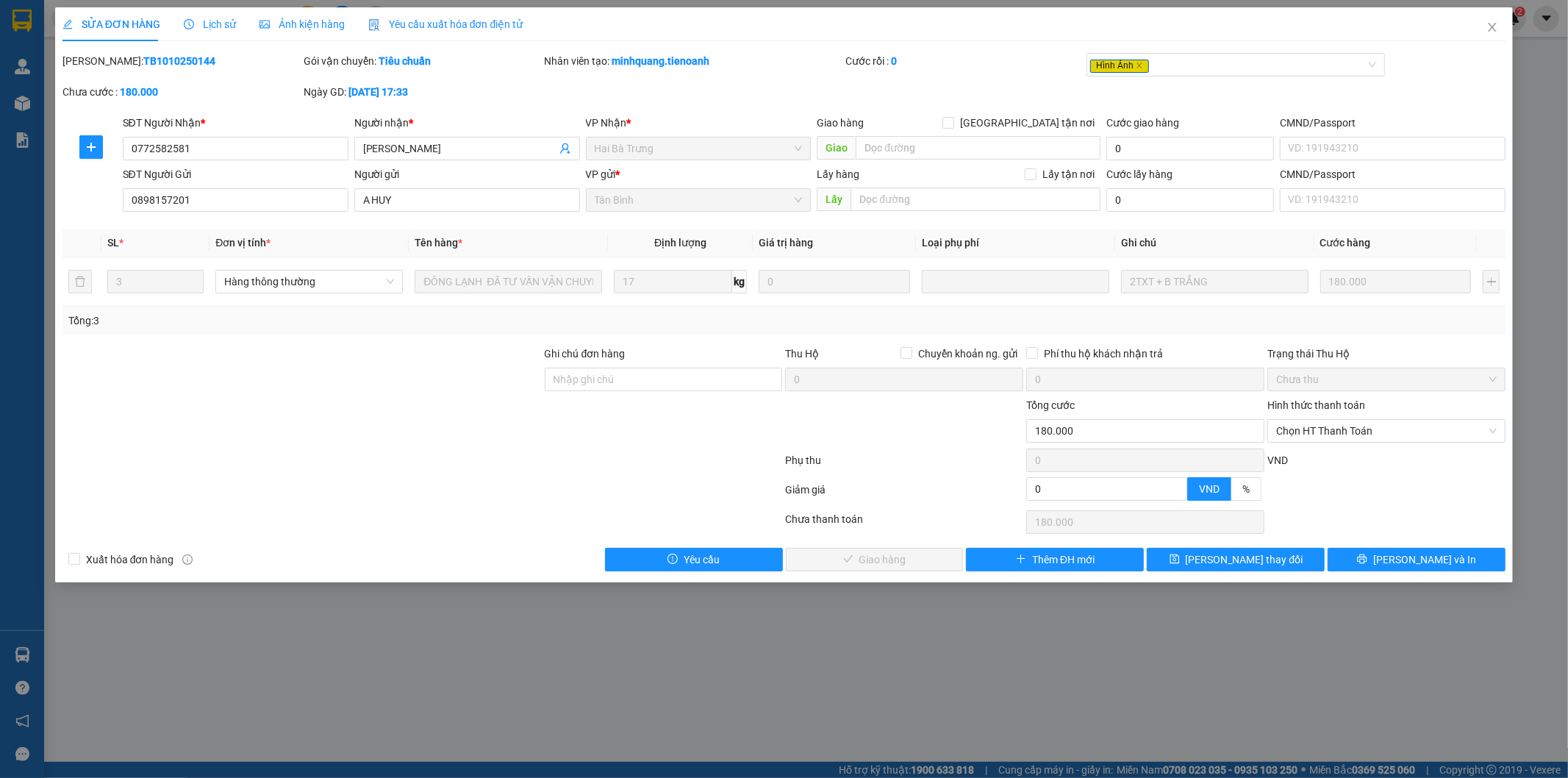
click at [1383, 545] on div "Total Paid Fee 0 Total UnPaid Fee 180.000 Cash Collection Total Fee Mã ĐH: TB10…" at bounding box center [784, 312] width 1444 height 518
click at [1369, 554] on button "Lưu và In" at bounding box center [1417, 559] width 178 height 23
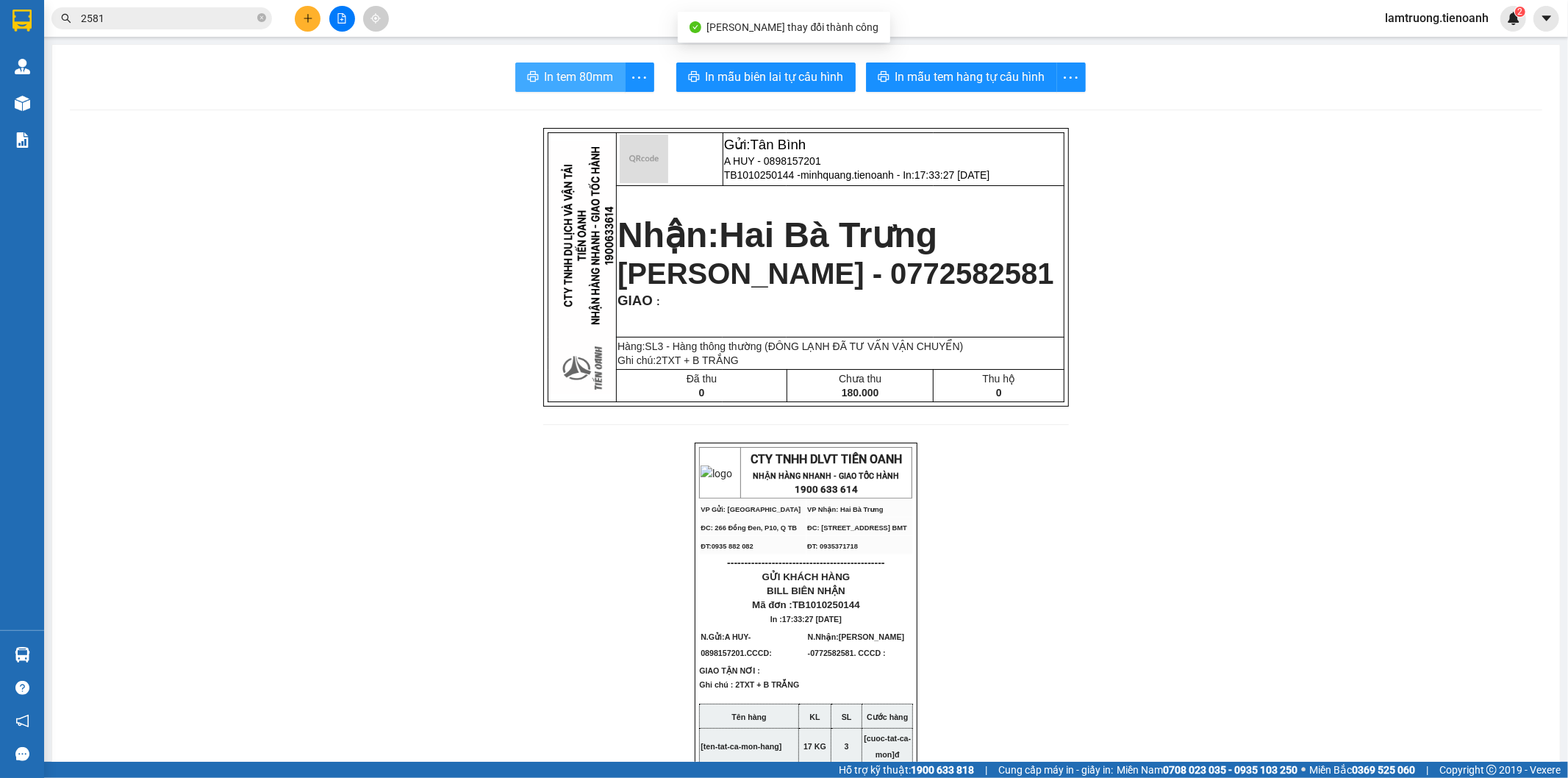
click at [614, 74] on button "In tem 80mm" at bounding box center [570, 77] width 110 height 29
click at [177, 12] on input "2581" at bounding box center [167, 18] width 174 height 16
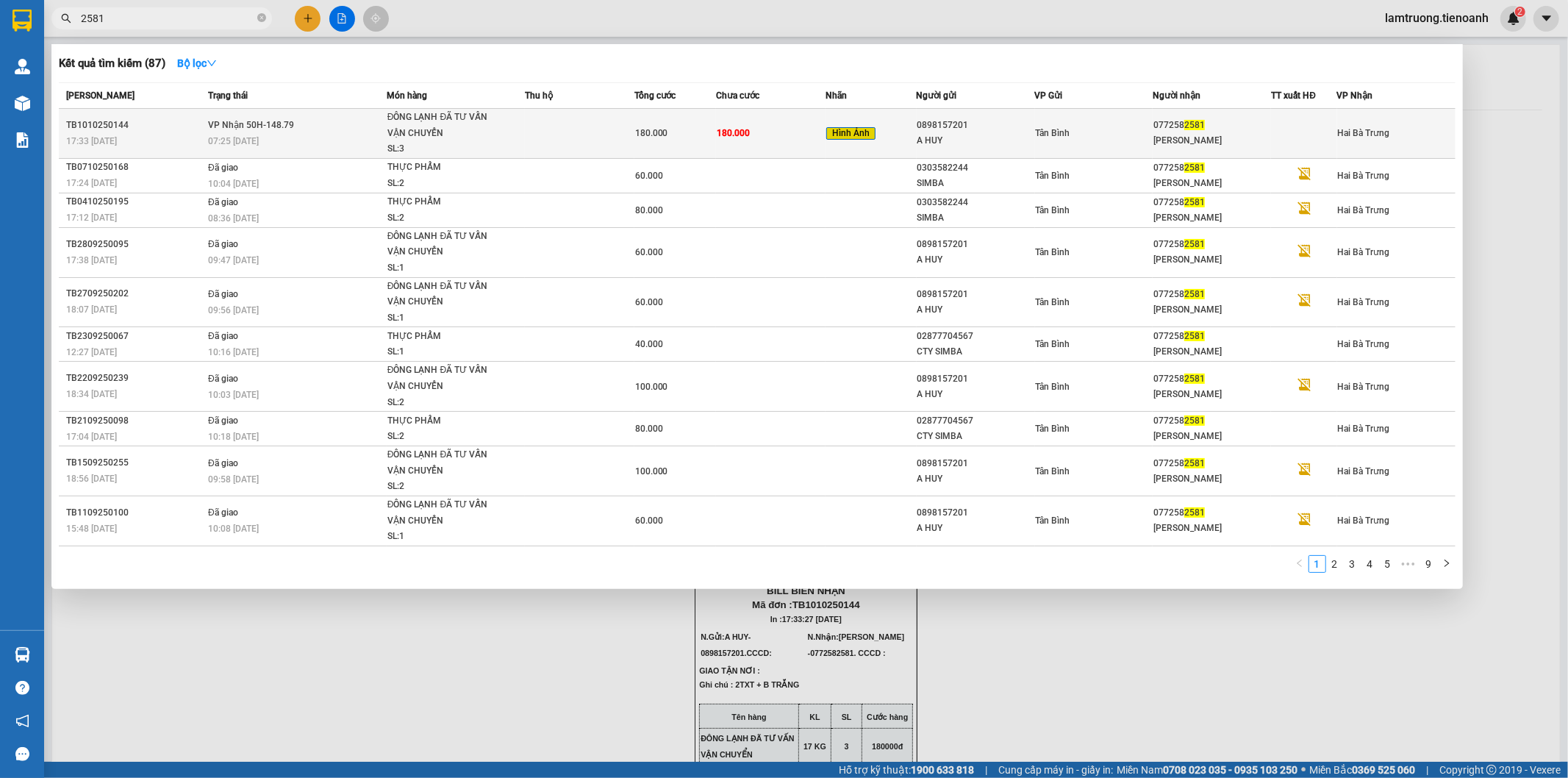
click at [657, 129] on span "180.000" at bounding box center [651, 133] width 33 height 10
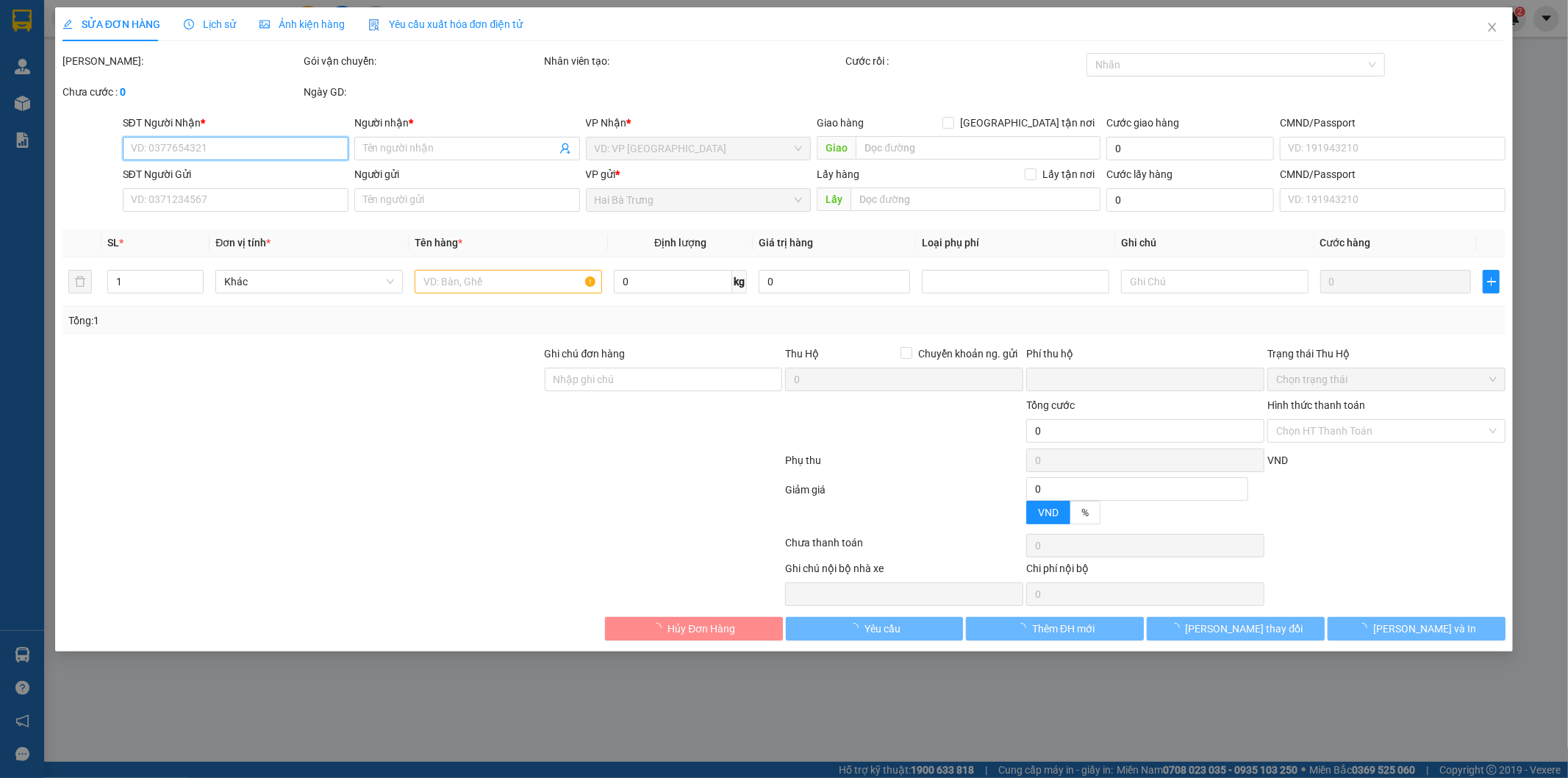
type input "0772582581"
type input "UNARI SHUSHI"
type input "0898157201"
type input "A HUY"
type input "0"
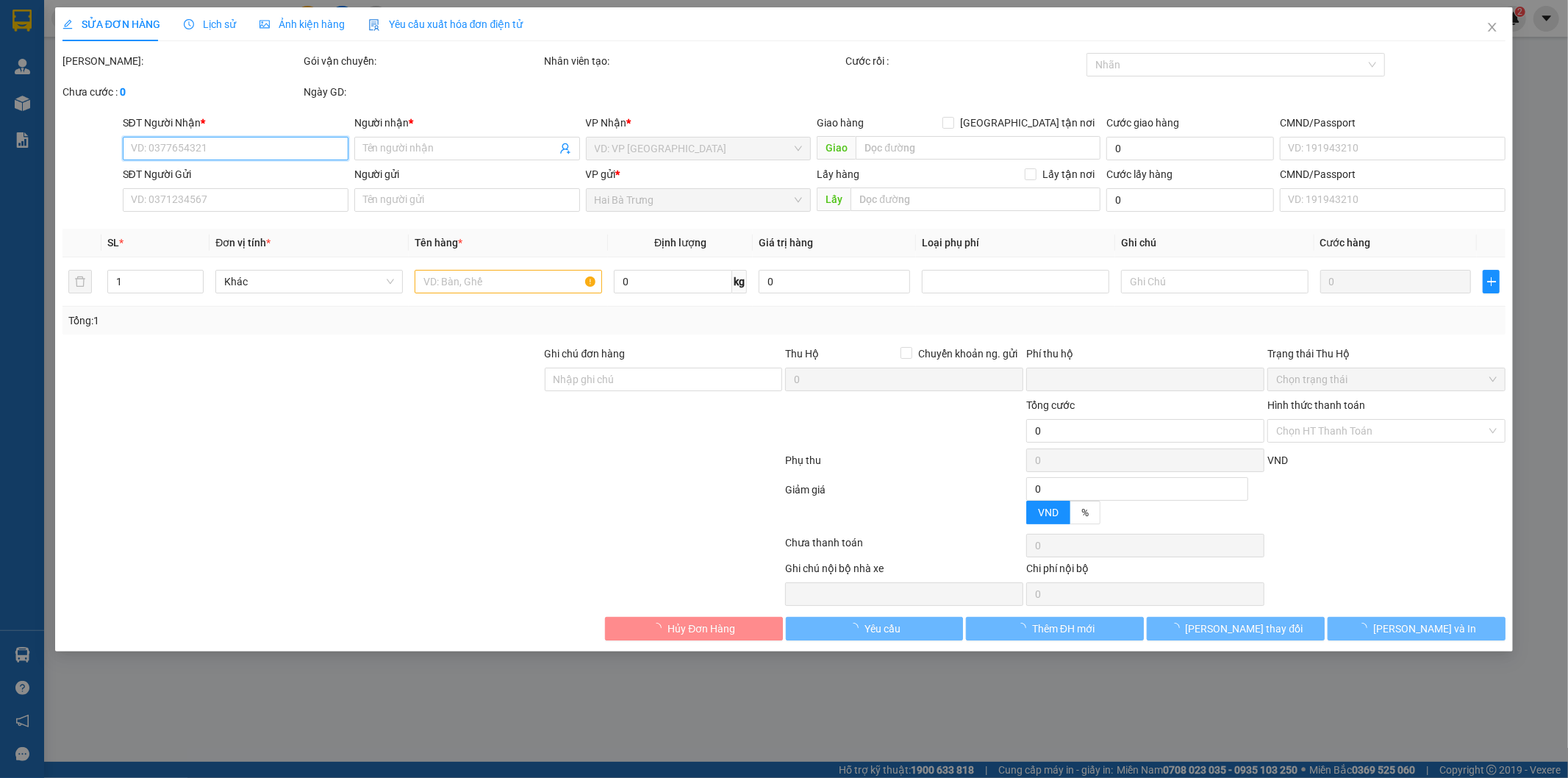
type input "180.000"
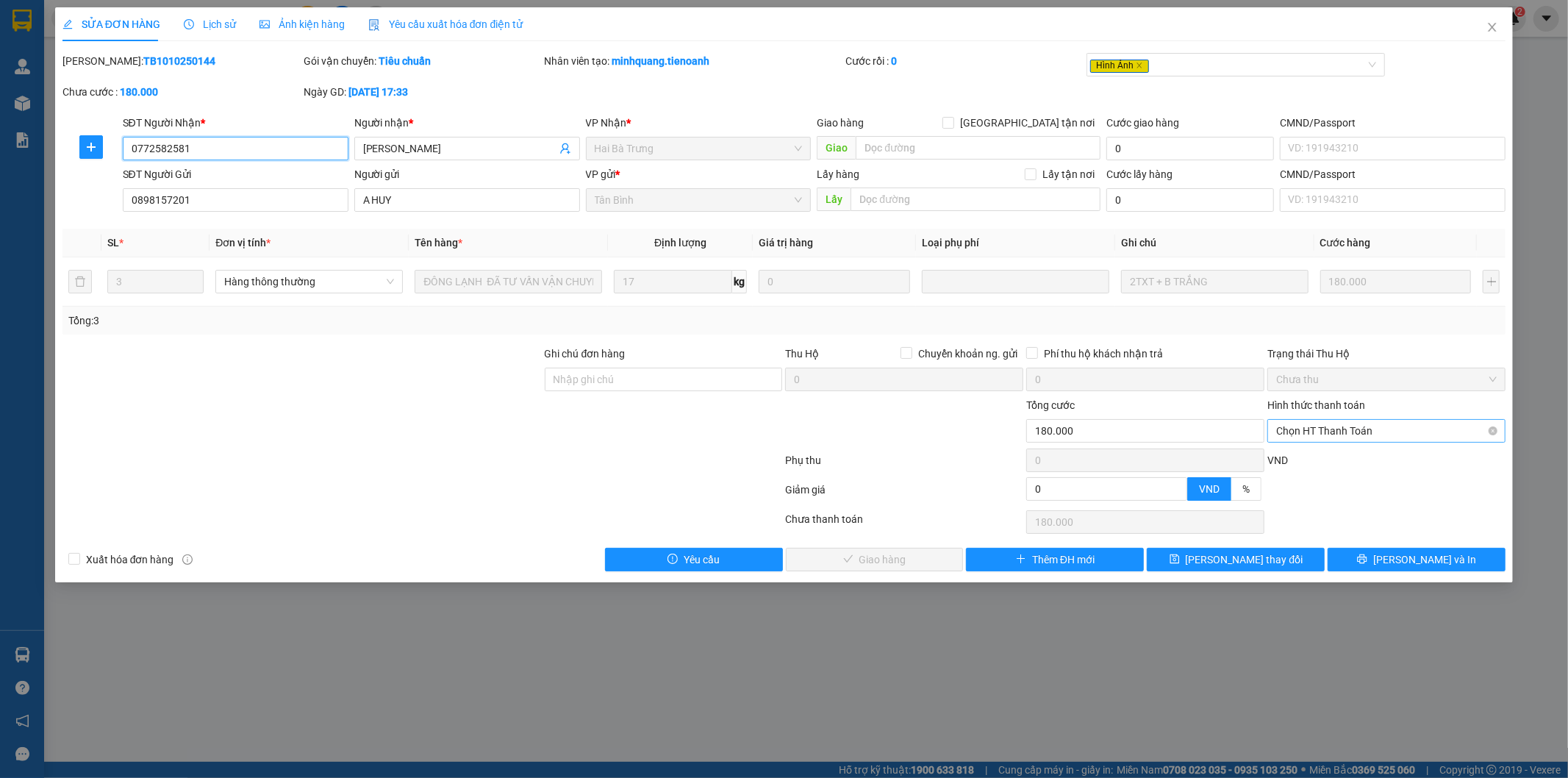
click at [1372, 428] on span "Chọn HT Thanh Toán" at bounding box center [1387, 431] width 221 height 22
click at [1346, 455] on div "Tại văn phòng" at bounding box center [1387, 459] width 221 height 16
type input "0"
click at [908, 557] on span "Lưu và Giao hàng" at bounding box center [884, 559] width 141 height 16
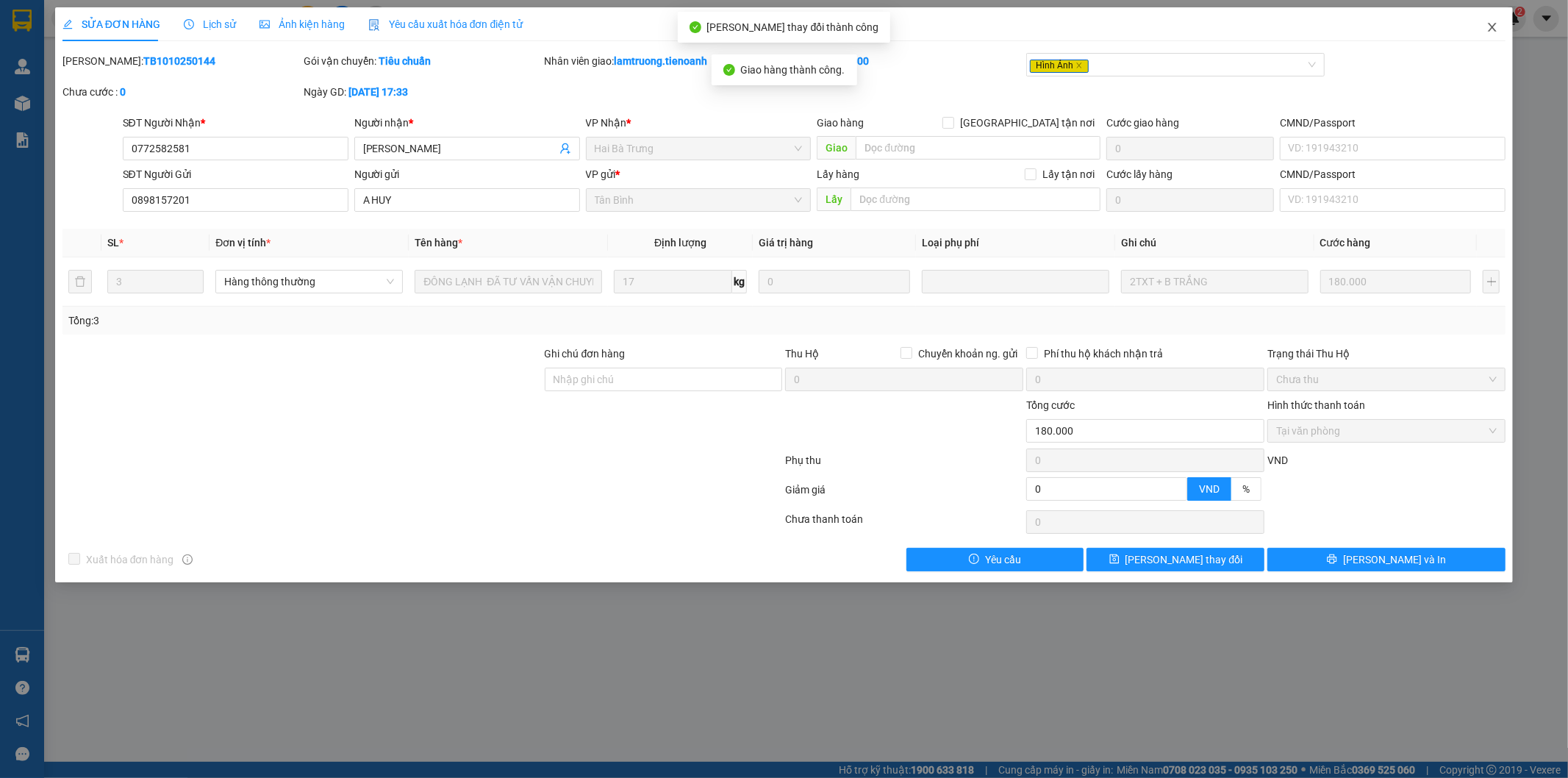
click at [1488, 31] on icon "close" at bounding box center [1492, 27] width 12 height 12
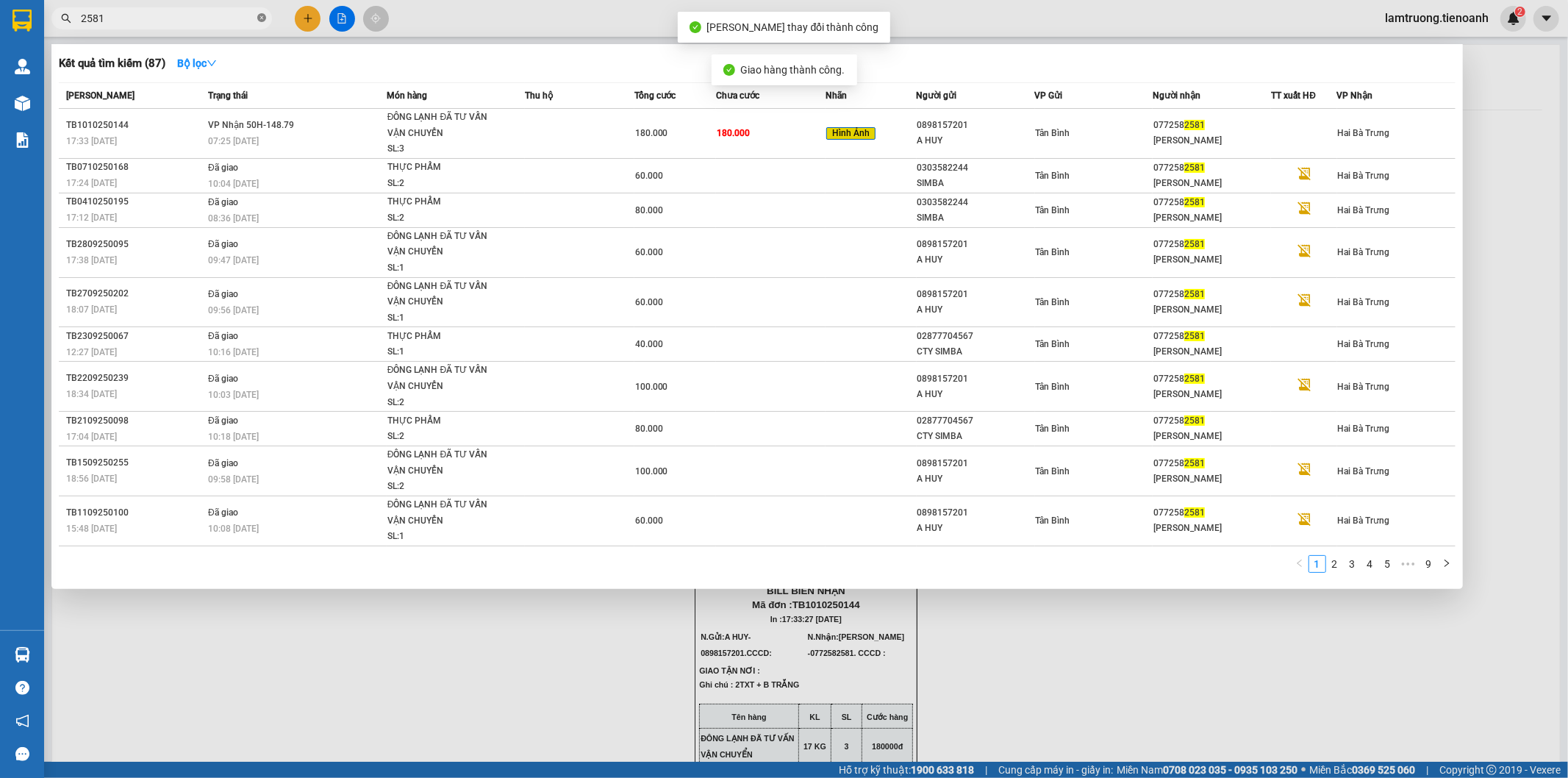
click at [263, 19] on icon "close-circle" at bounding box center [261, 17] width 8 height 8
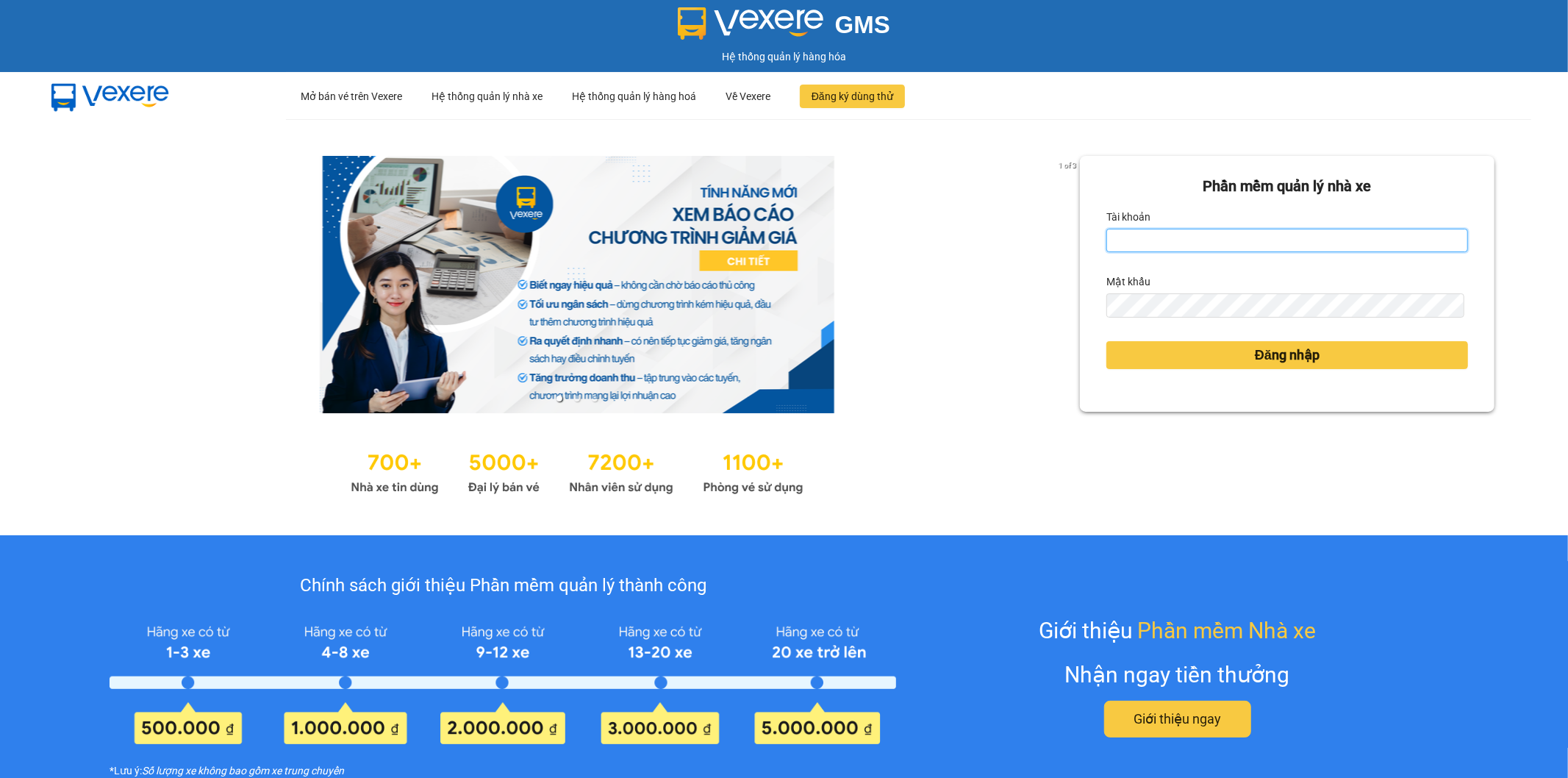
click at [1272, 236] on input "Tài khoản" at bounding box center [1287, 239] width 362 height 23
type input "lamtruong.tienoanh"
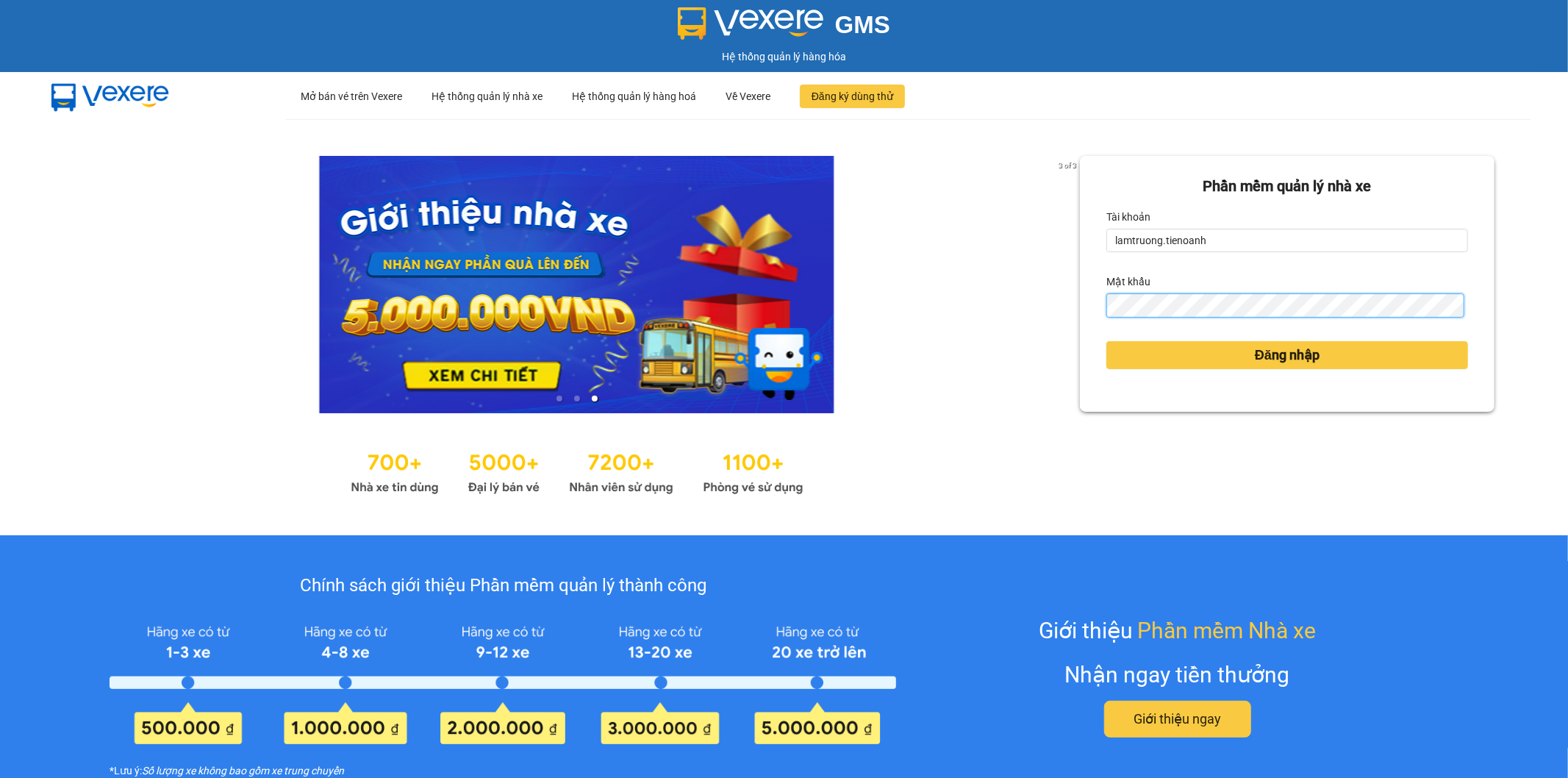
click at [1106, 341] on button "Đăng nhập" at bounding box center [1287, 355] width 362 height 28
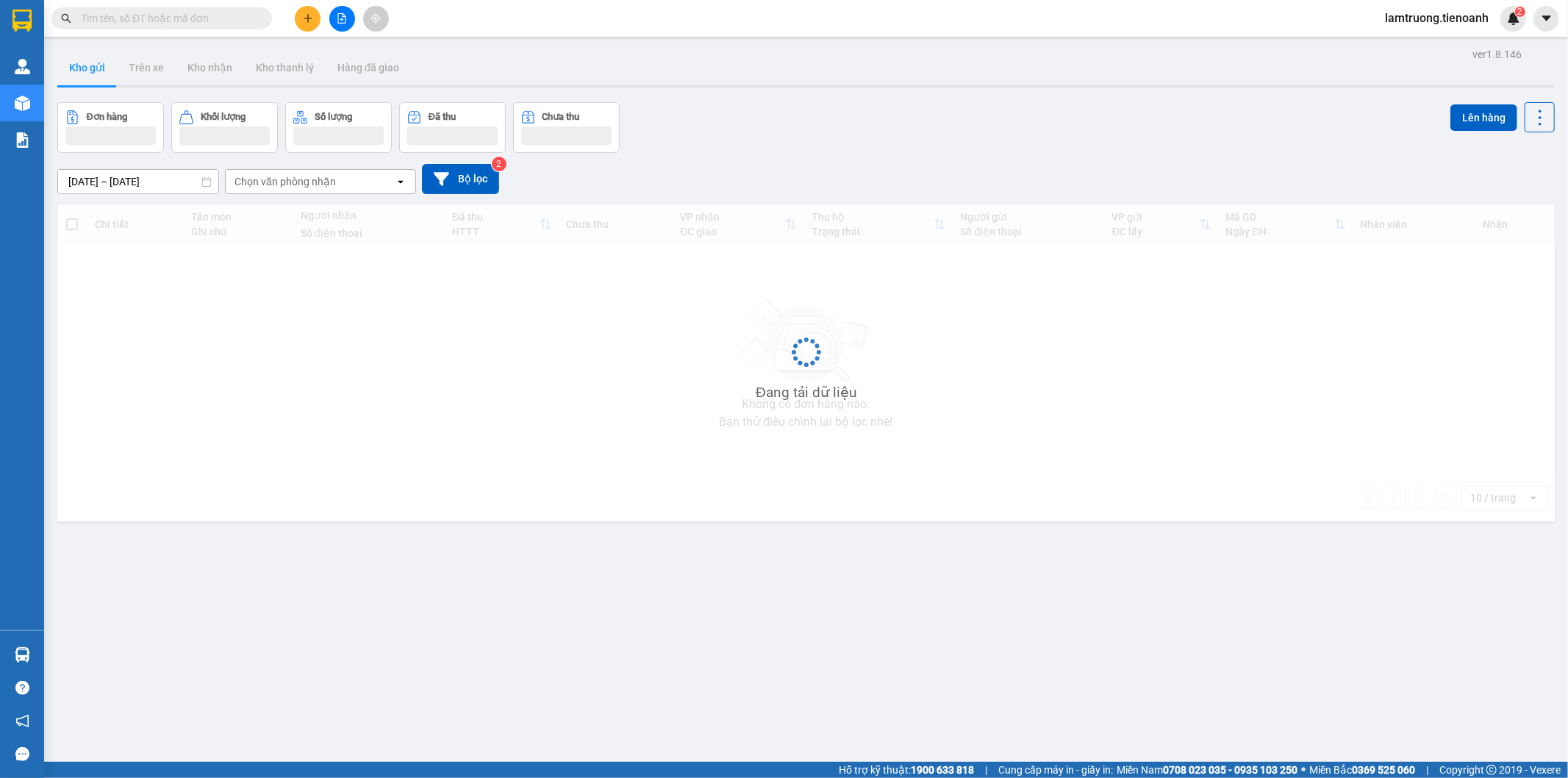
click at [202, 20] on input "text" at bounding box center [167, 18] width 174 height 16
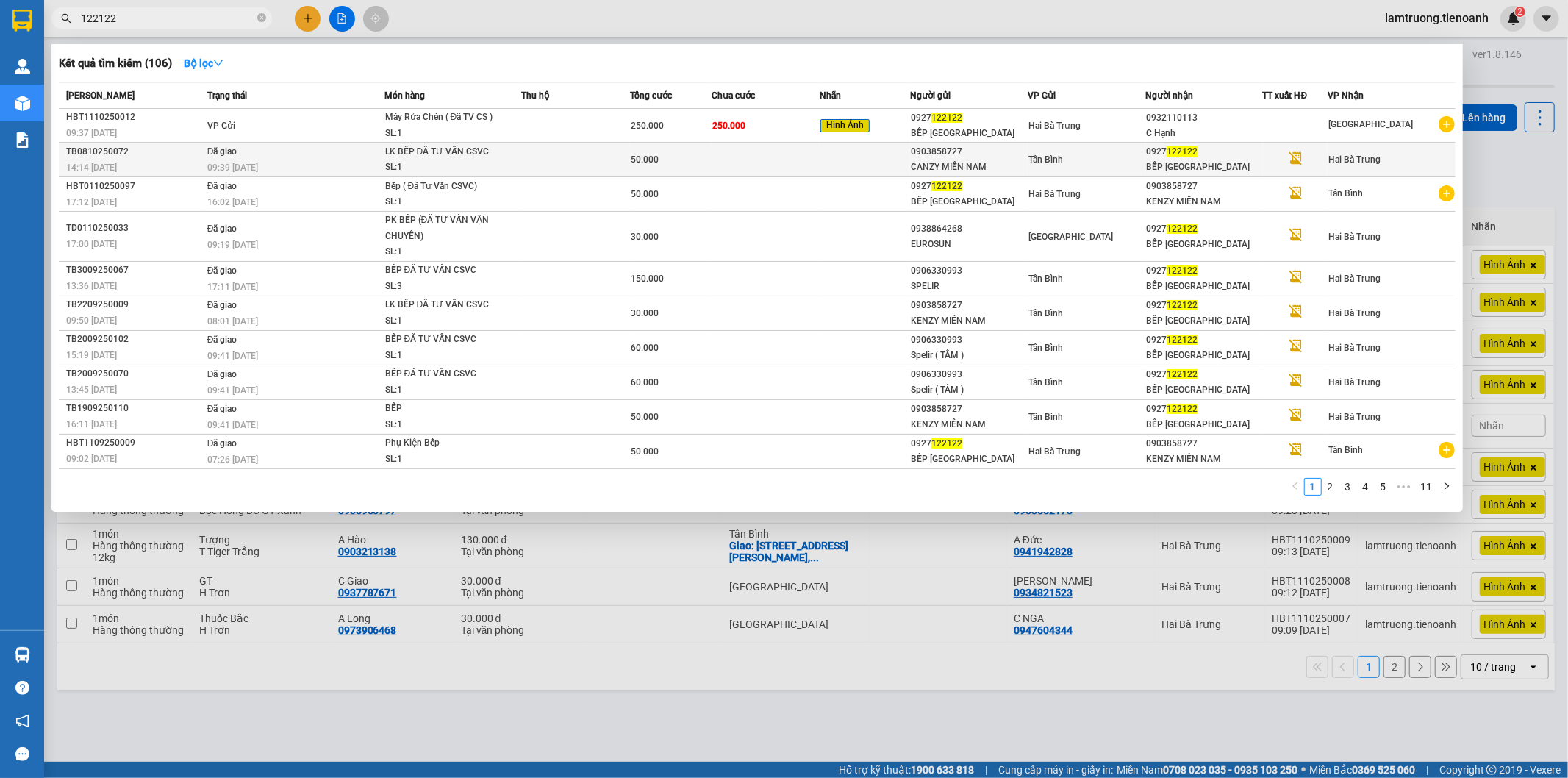
type input "122122"
click at [367, 153] on td "Đã giao 09:39 - 11/10" at bounding box center [294, 160] width 180 height 35
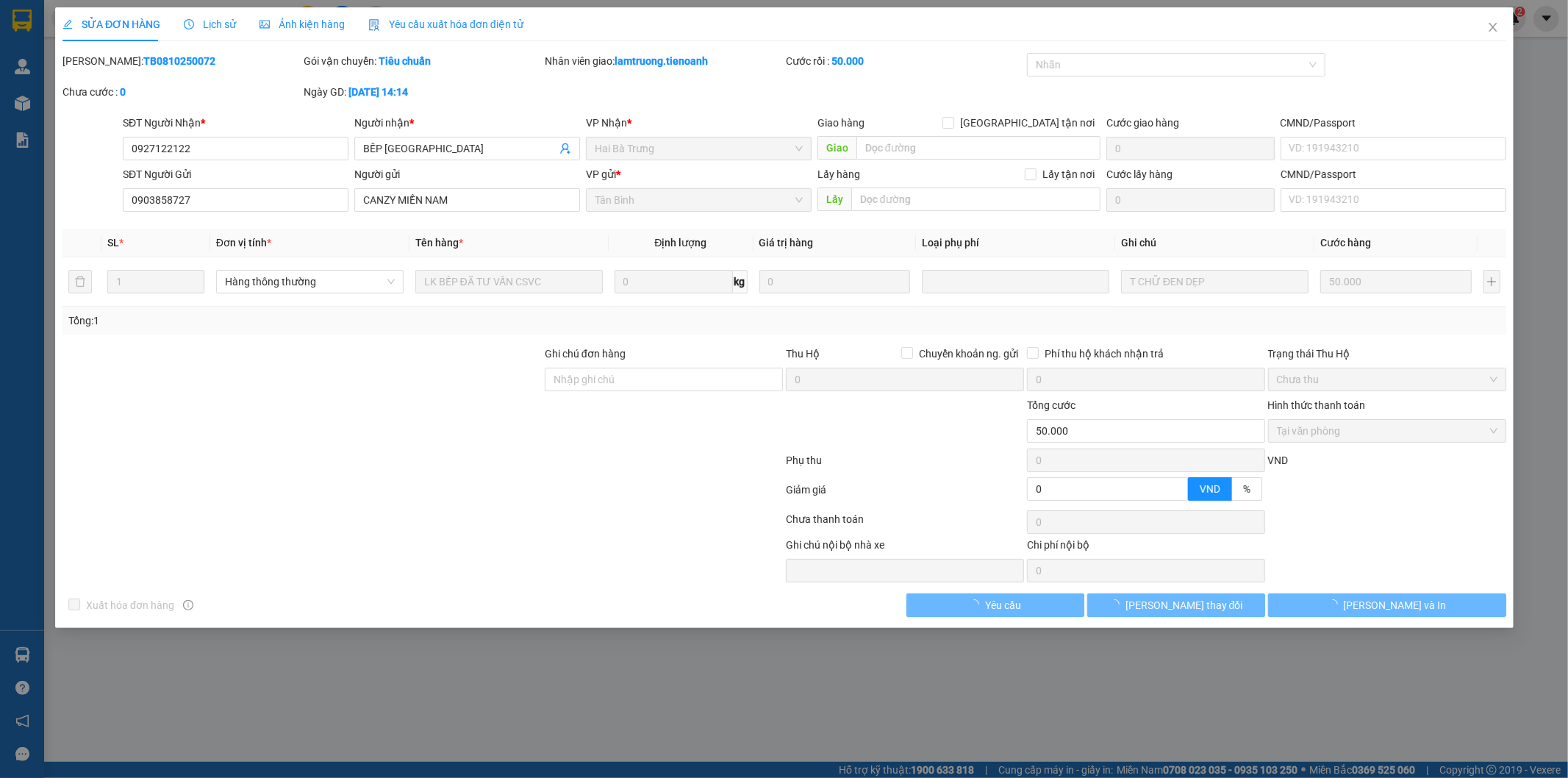
type input "0927122122"
type input "BẾP NAM HẢI"
type input "0903858727"
type input "CANZY MIỀN NAM"
type input "0"
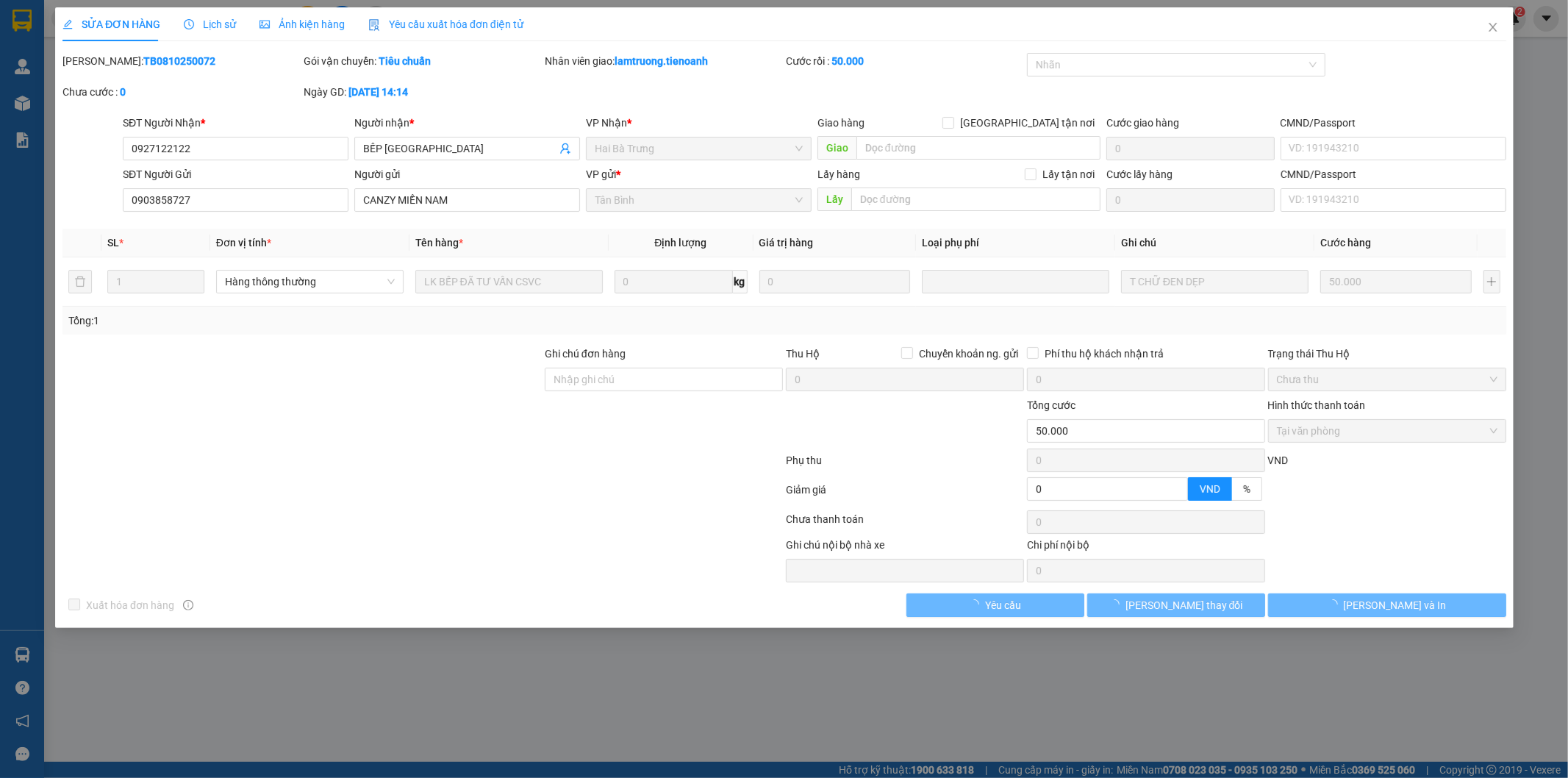
type input "50.000"
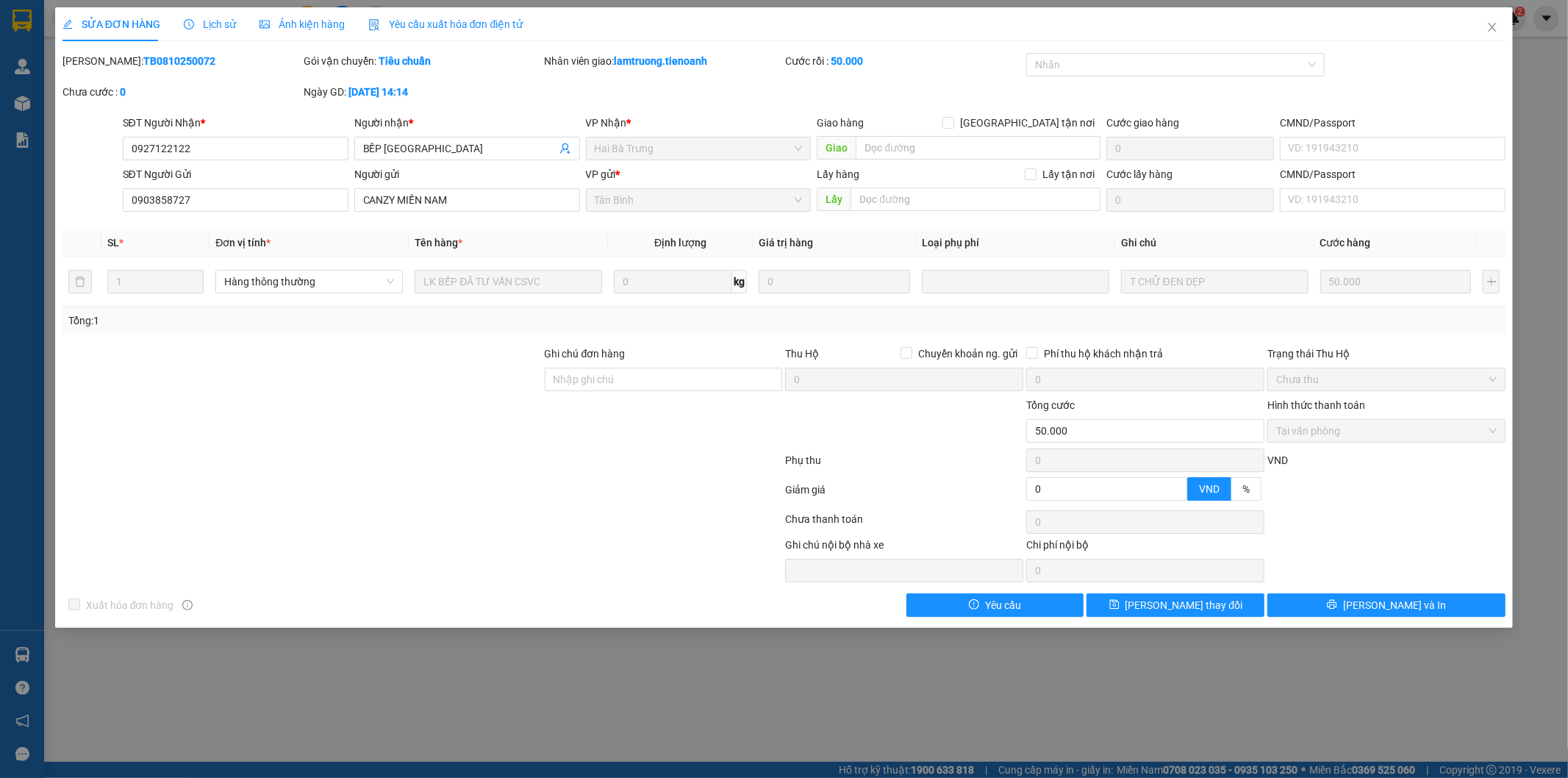
click at [555, 397] on div at bounding box center [664, 423] width 241 height 51
click at [1507, 24] on span "Close" at bounding box center [1492, 28] width 41 height 41
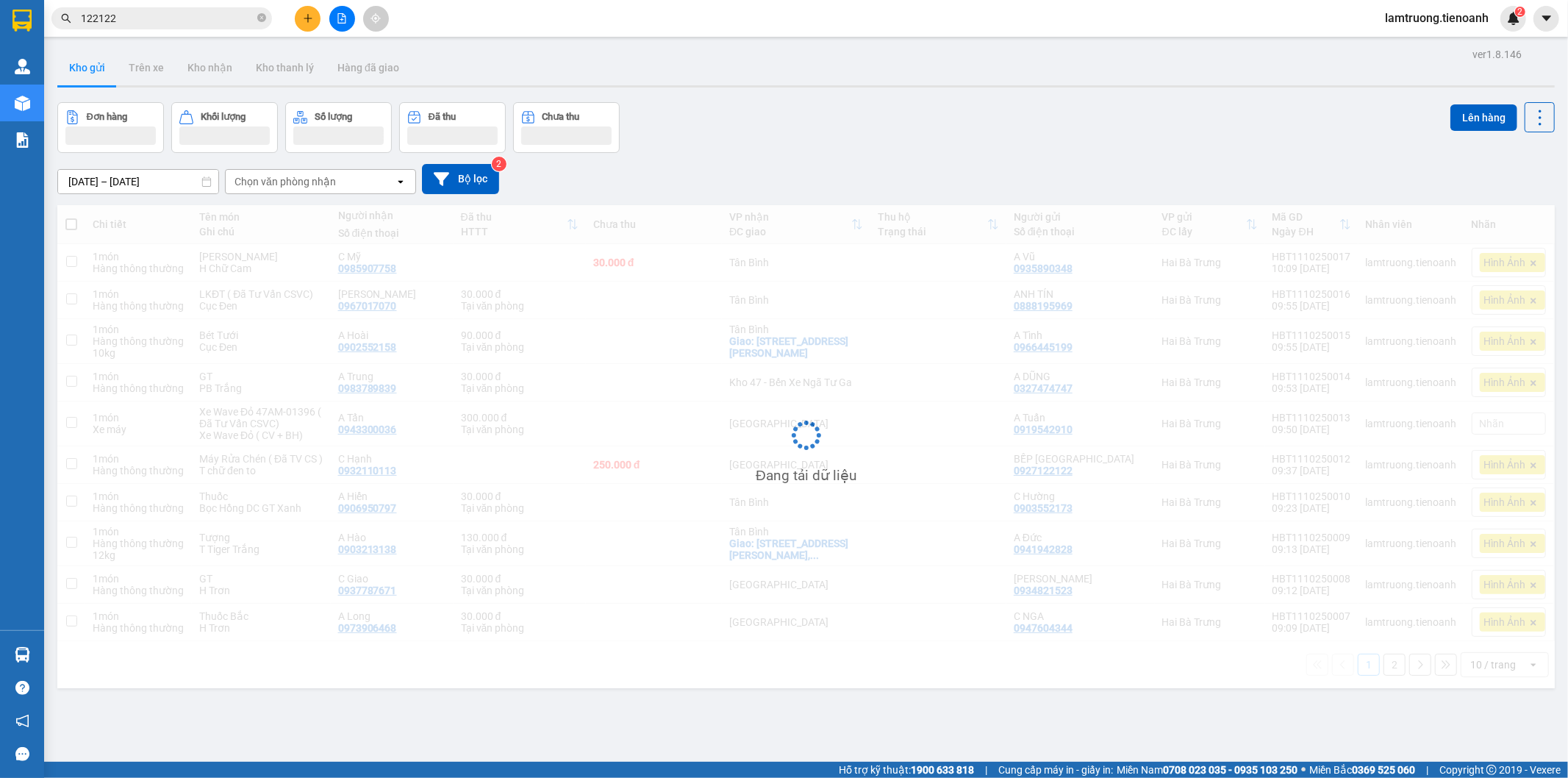
click at [1414, 16] on span "lamtruong.tienoanh" at bounding box center [1436, 18] width 127 height 19
click at [1412, 44] on span "Đăng xuất" at bounding box center [1443, 45] width 97 height 16
